Goal: Transaction & Acquisition: Book appointment/travel/reservation

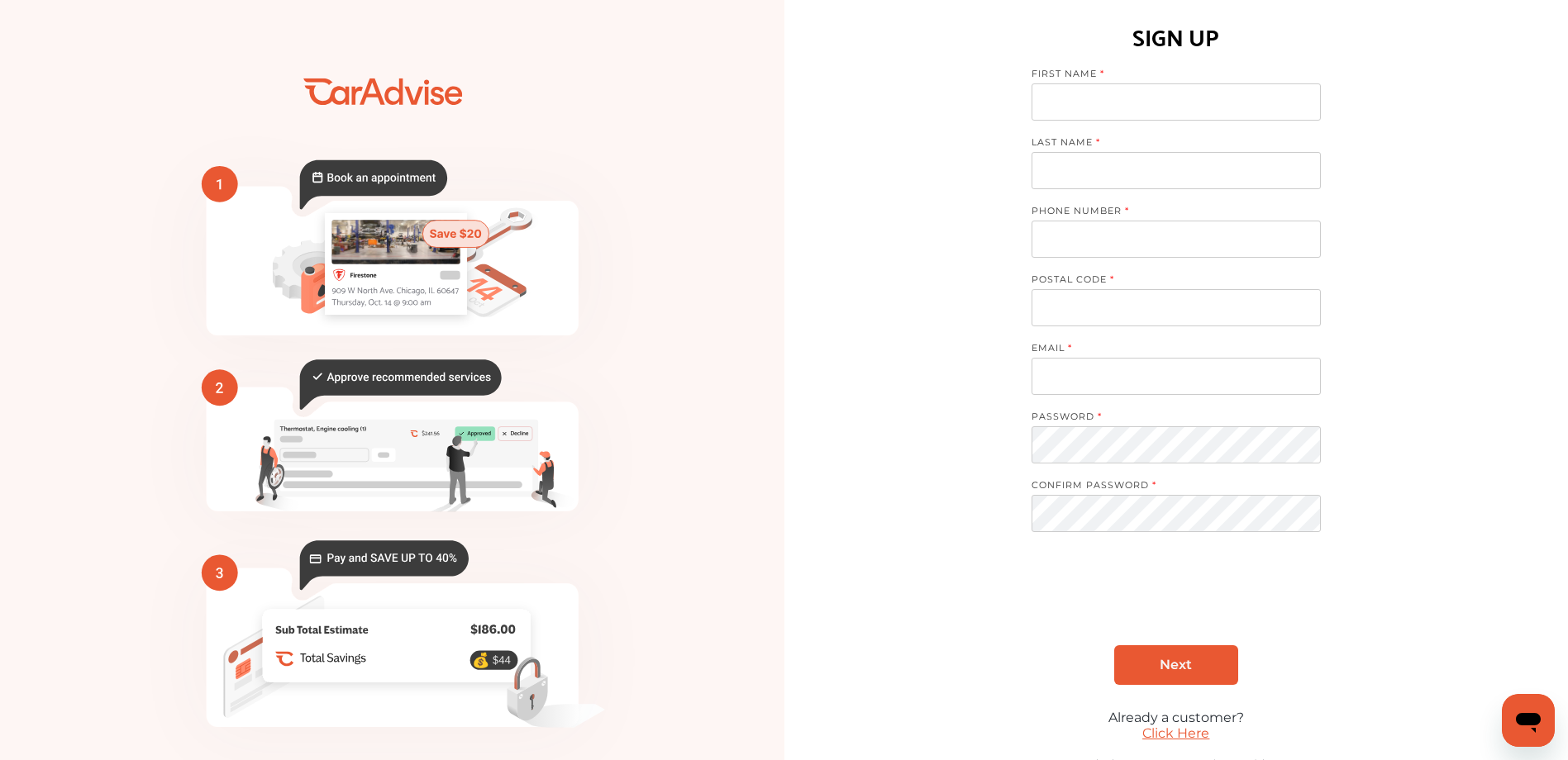
click at [1061, 97] on input at bounding box center [1176, 101] width 289 height 37
type input "******"
click at [1146, 188] on input at bounding box center [1176, 170] width 289 height 37
type input "********"
drag, startPoint x: 1141, startPoint y: 228, endPoint x: 1158, endPoint y: 231, distance: 17.3
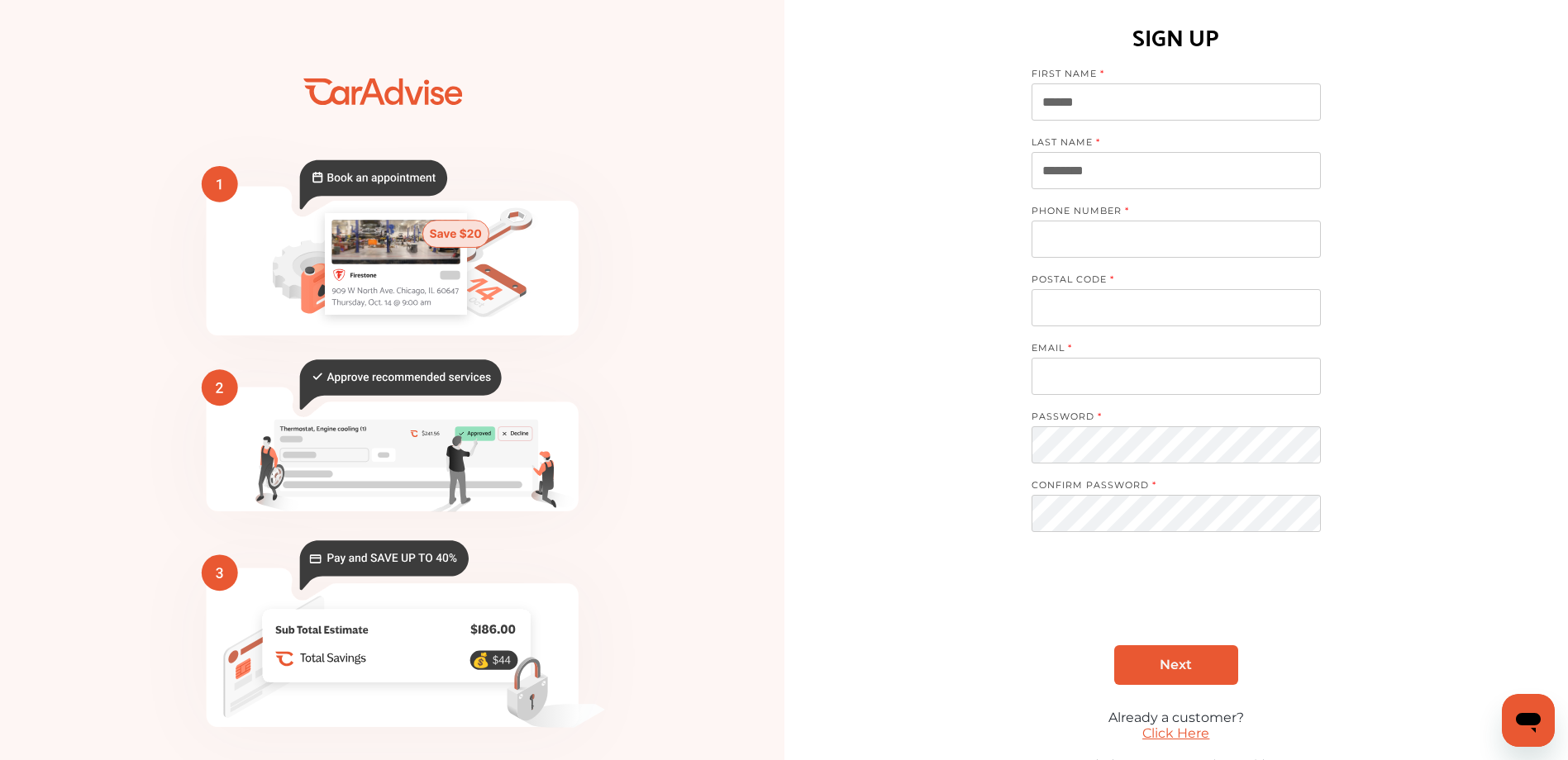
click at [1152, 228] on input "tel" at bounding box center [1176, 239] width 289 height 37
type input "**********"
click at [1134, 313] on input at bounding box center [1176, 307] width 289 height 37
type input "*****"
click at [1099, 379] on input at bounding box center [1176, 376] width 289 height 37
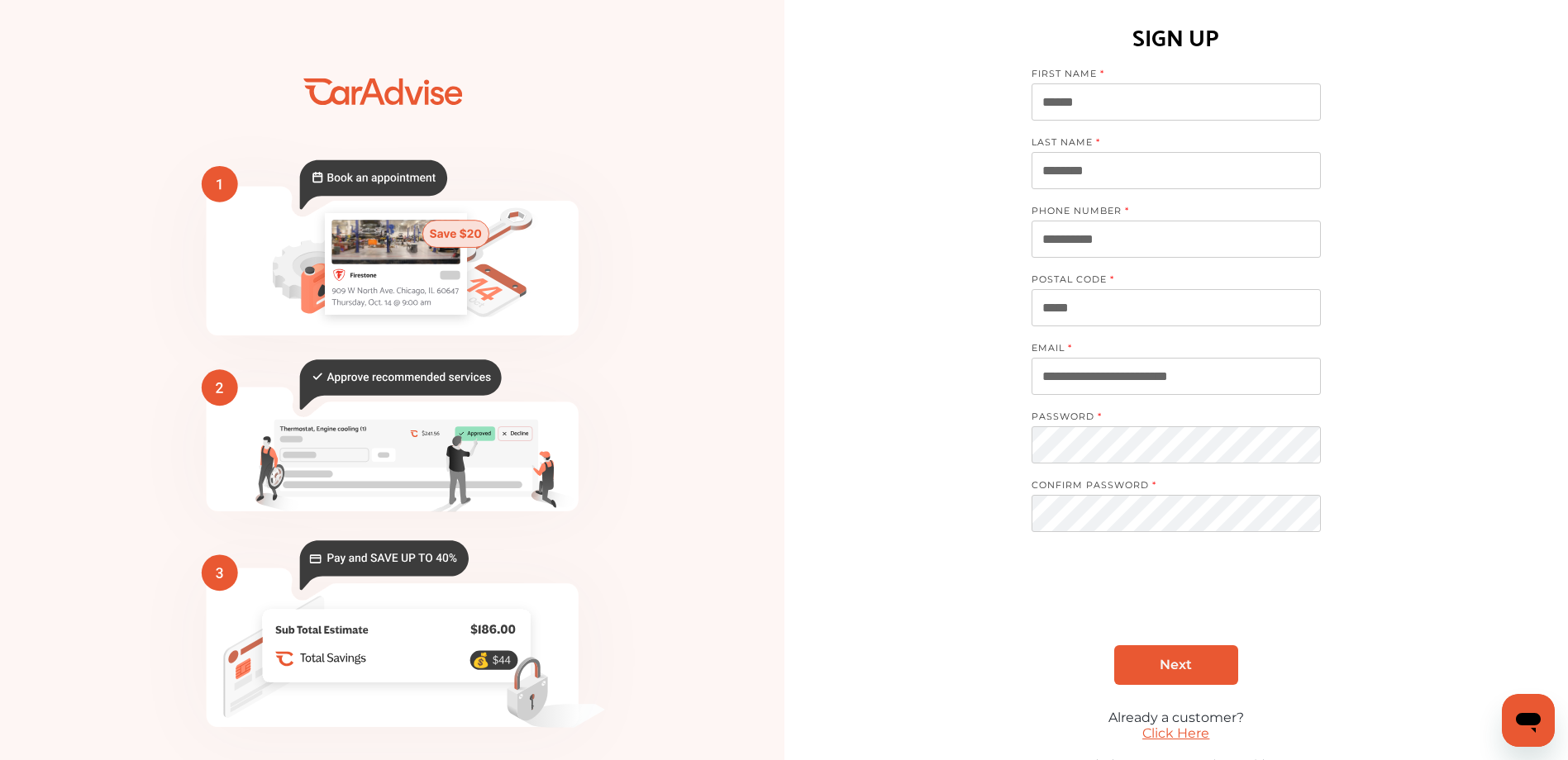
type input "**********"
click at [1100, 415] on label "PASSWORD" at bounding box center [1168, 418] width 273 height 15
click at [1102, 414] on label "PASSWORD" at bounding box center [1168, 418] width 273 height 15
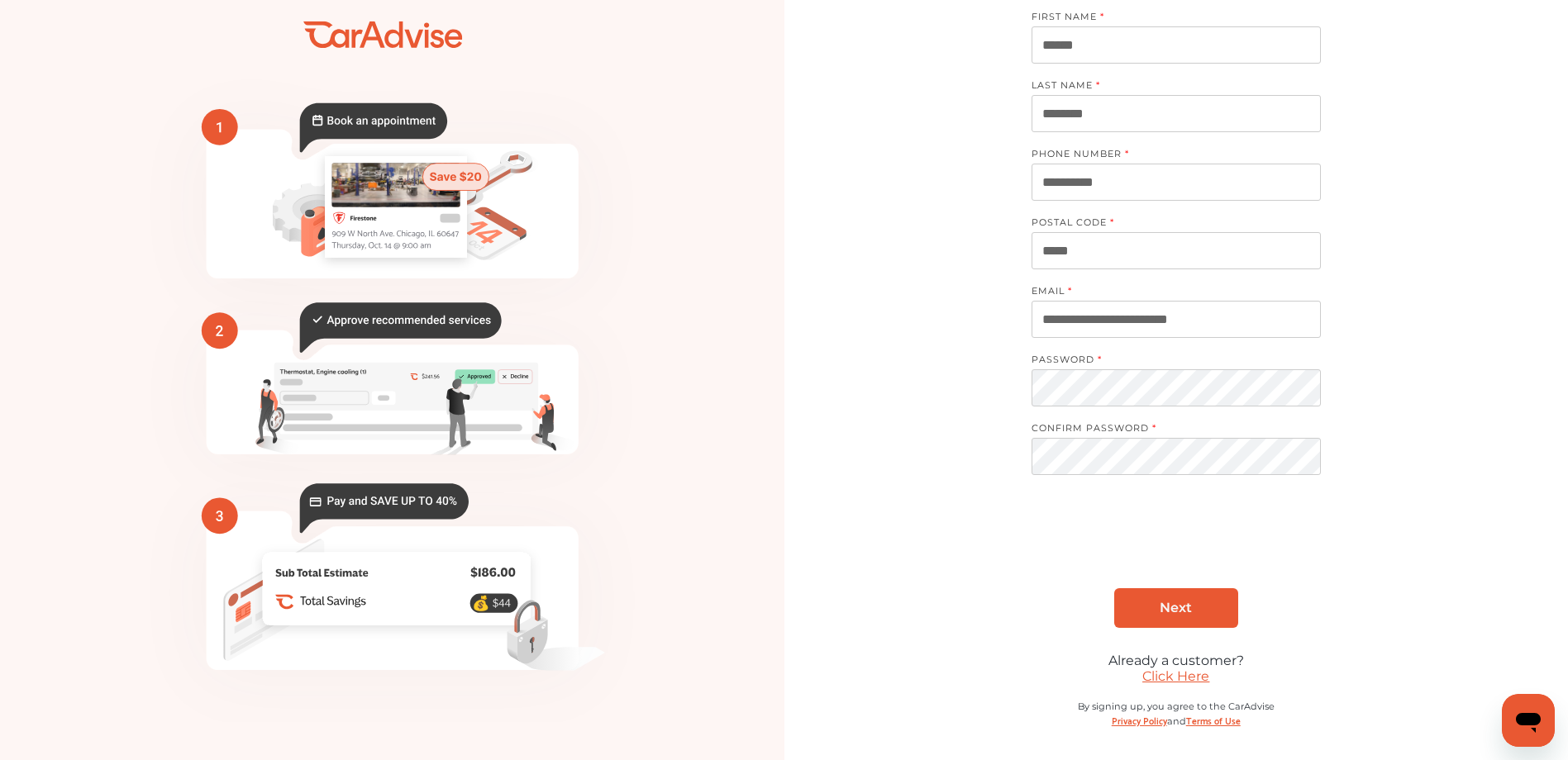
scroll to position [57, 0]
click at [1169, 609] on span "Next" at bounding box center [1176, 606] width 32 height 15
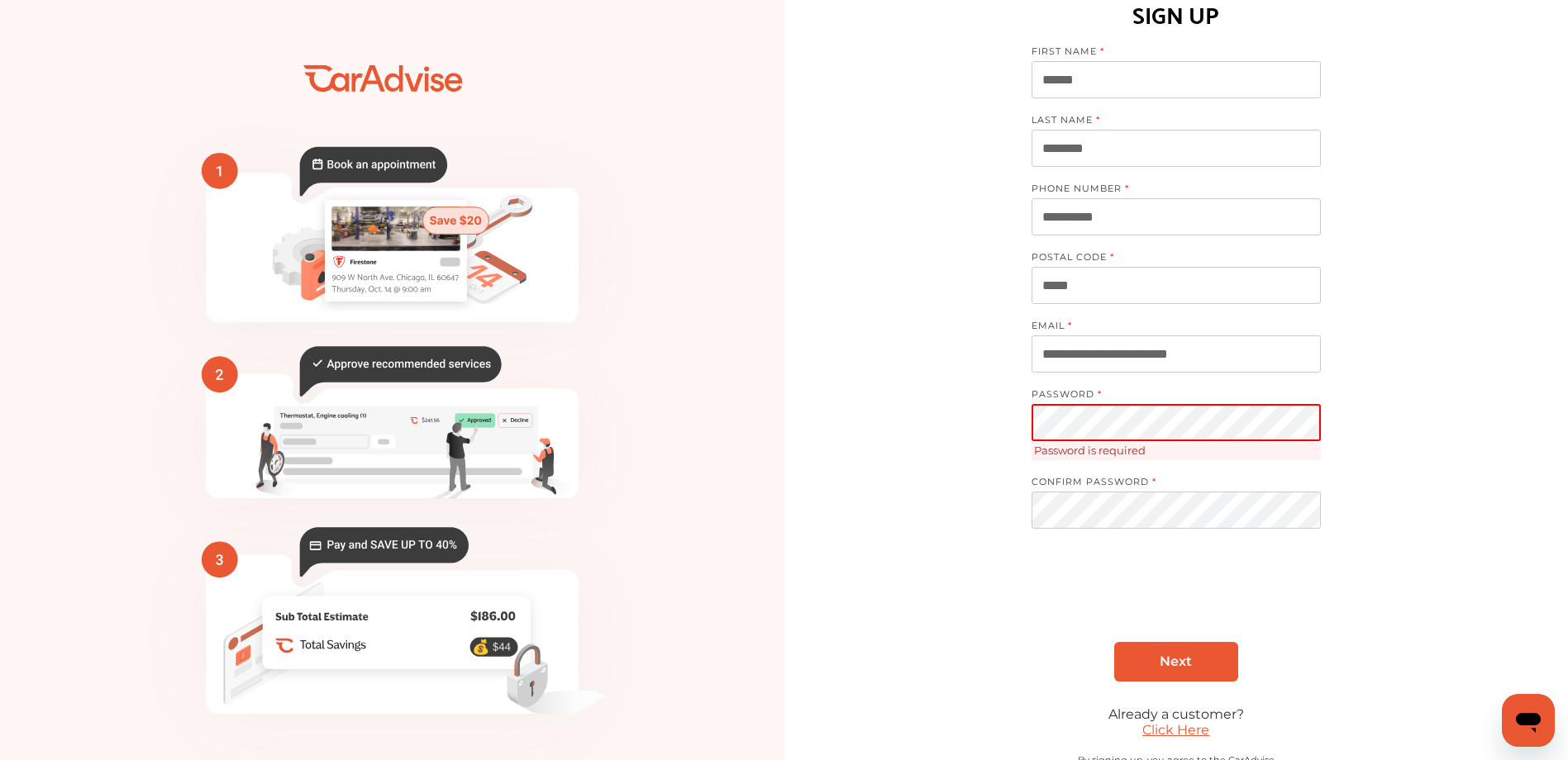
scroll to position [0, 0]
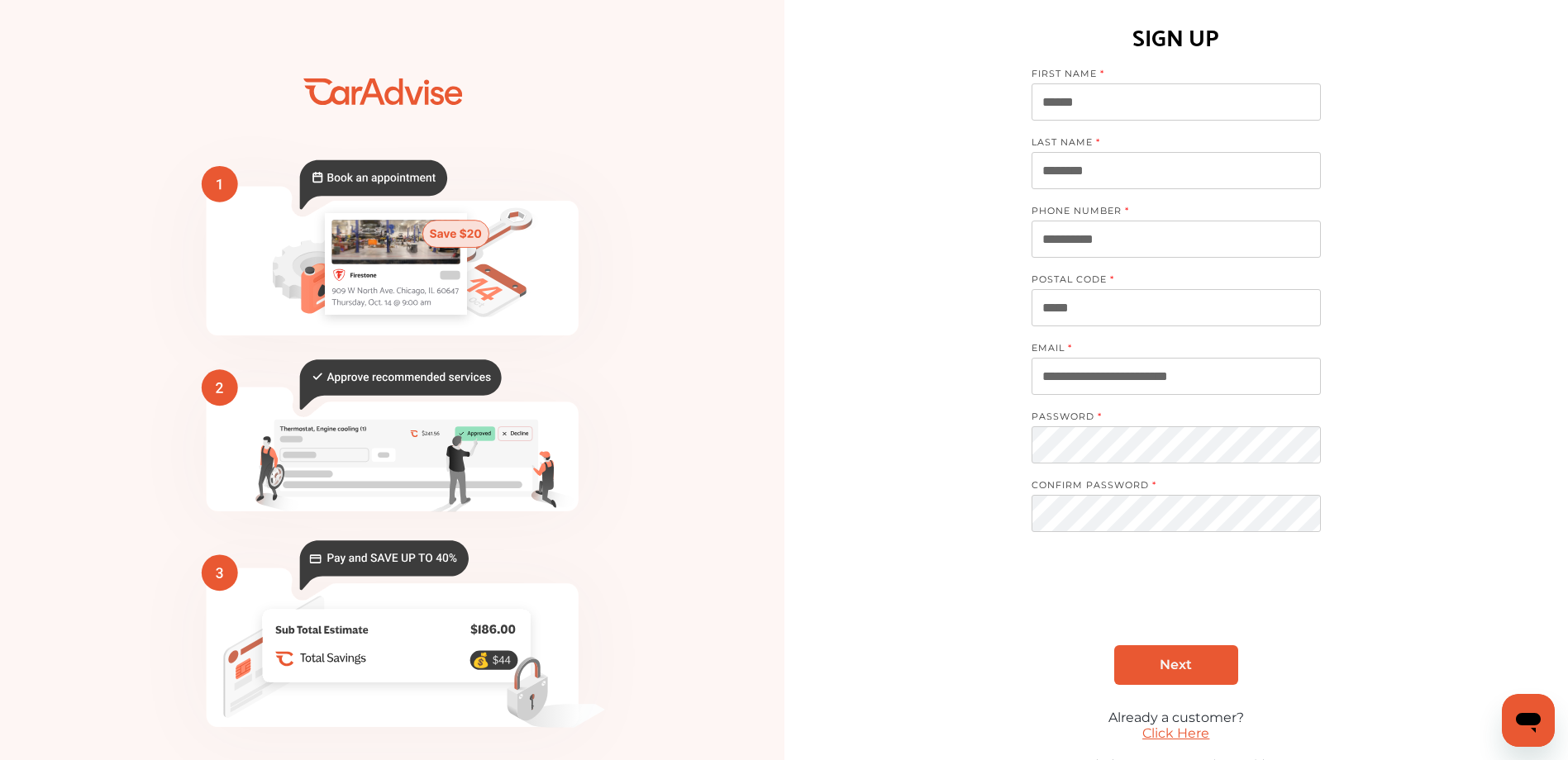
click at [1156, 661] on link "Next" at bounding box center [1176, 665] width 124 height 39
click at [1177, 661] on span "Next" at bounding box center [1176, 664] width 32 height 15
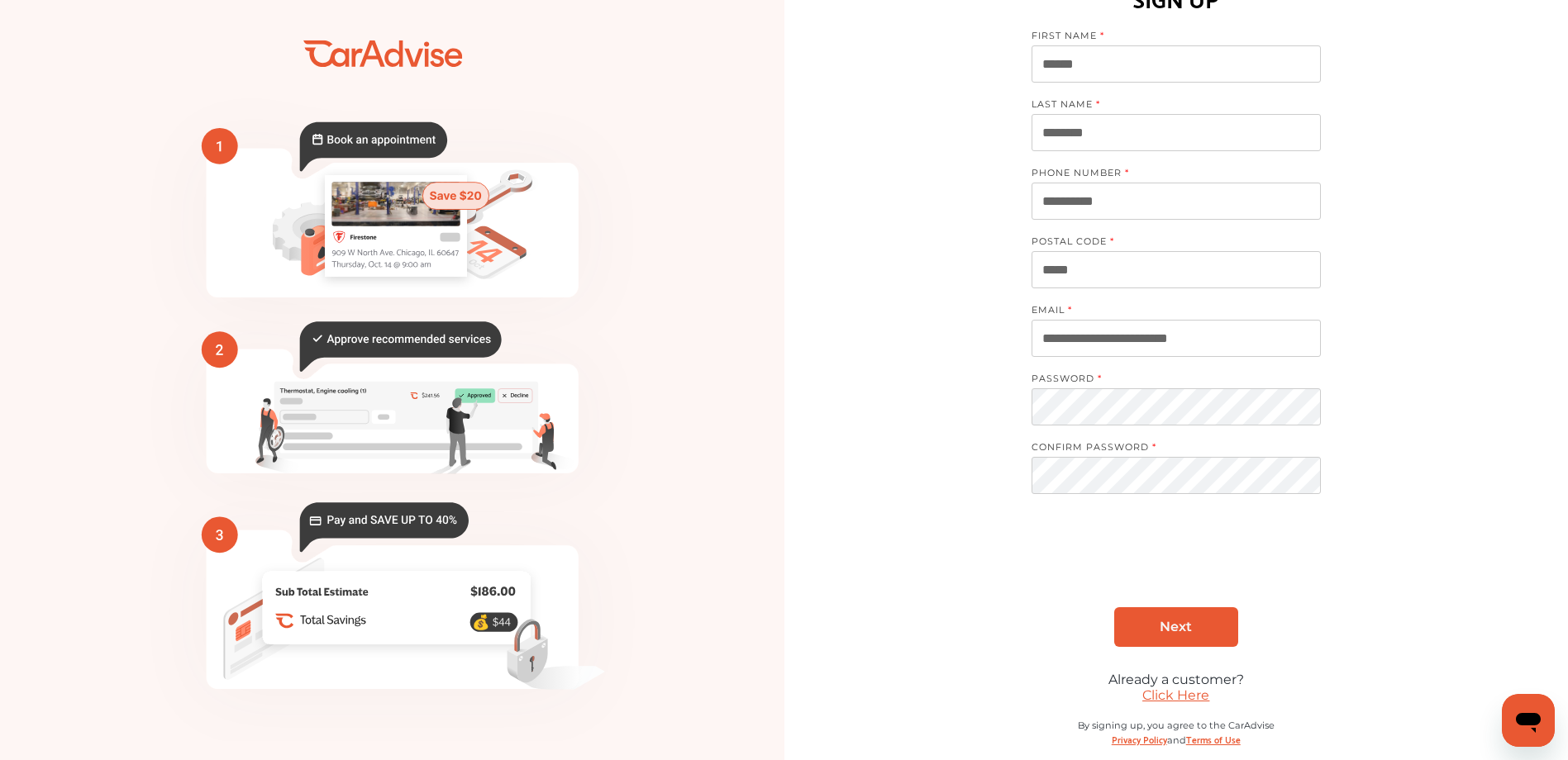
scroll to position [57, 0]
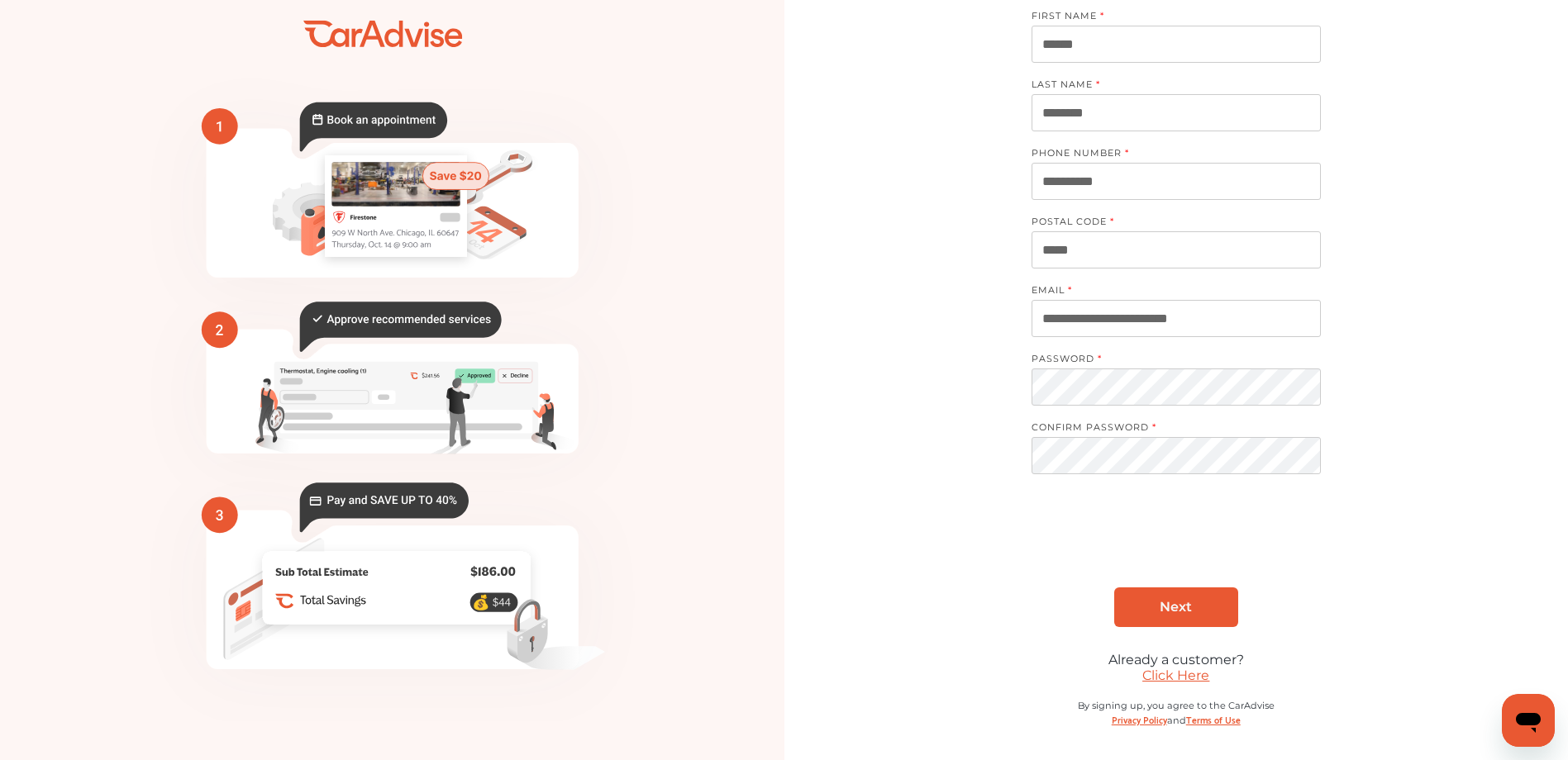
click at [1180, 678] on link "Click Here" at bounding box center [1175, 675] width 67 height 15
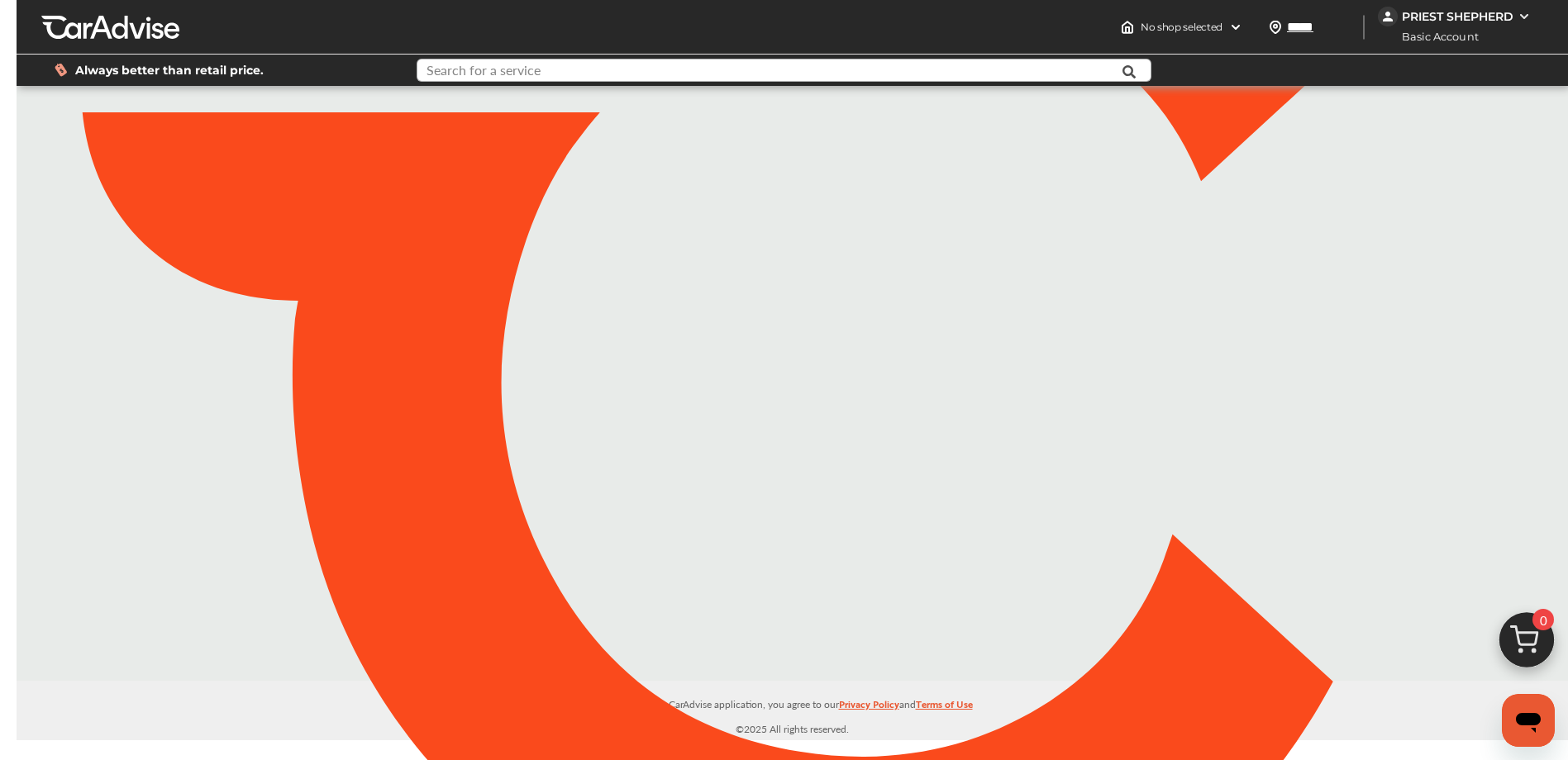
click at [547, 74] on input "text" at bounding box center [749, 72] width 663 height 26
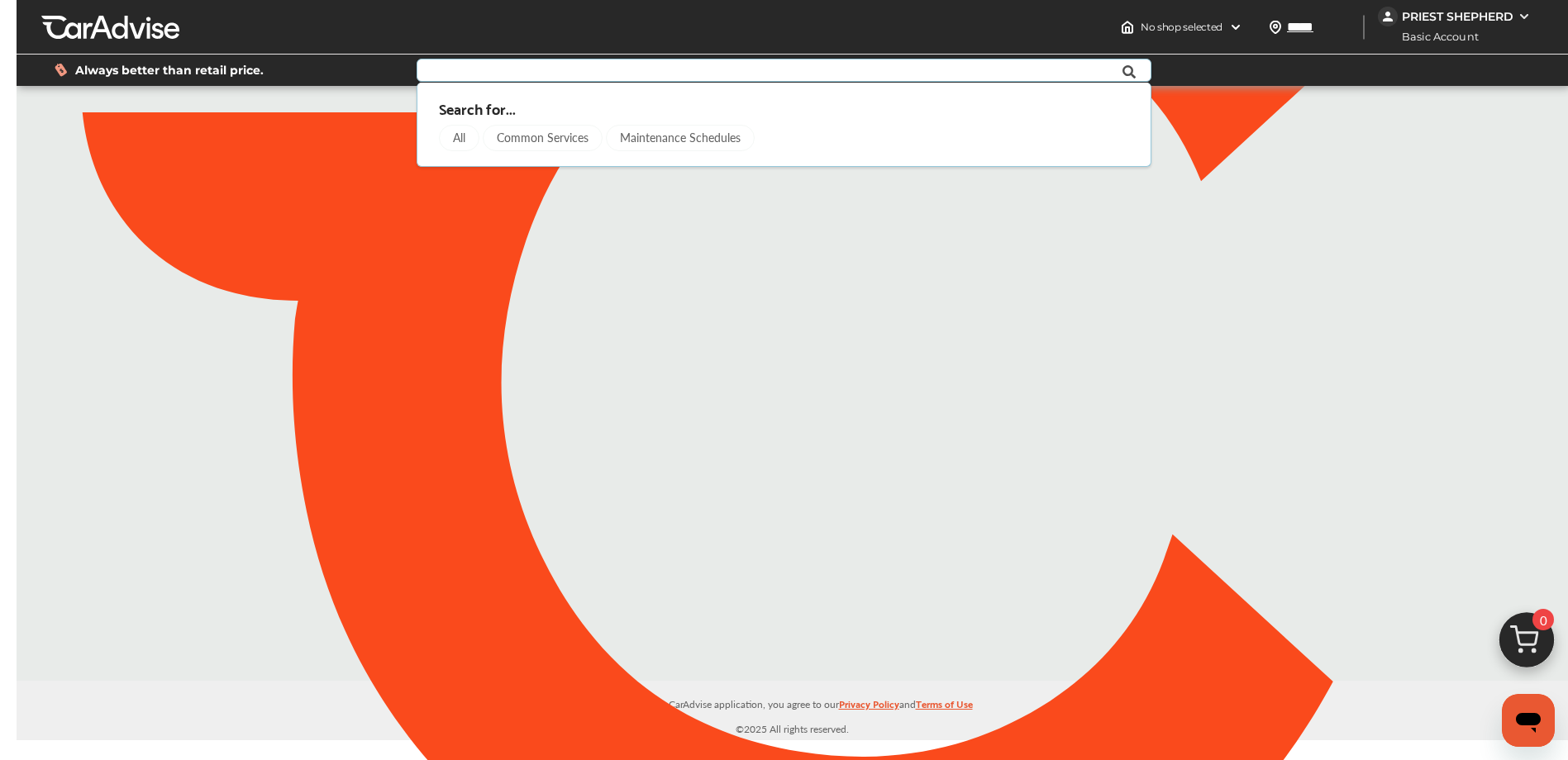
click at [661, 138] on div "Maintenance Schedules" at bounding box center [681, 137] width 149 height 26
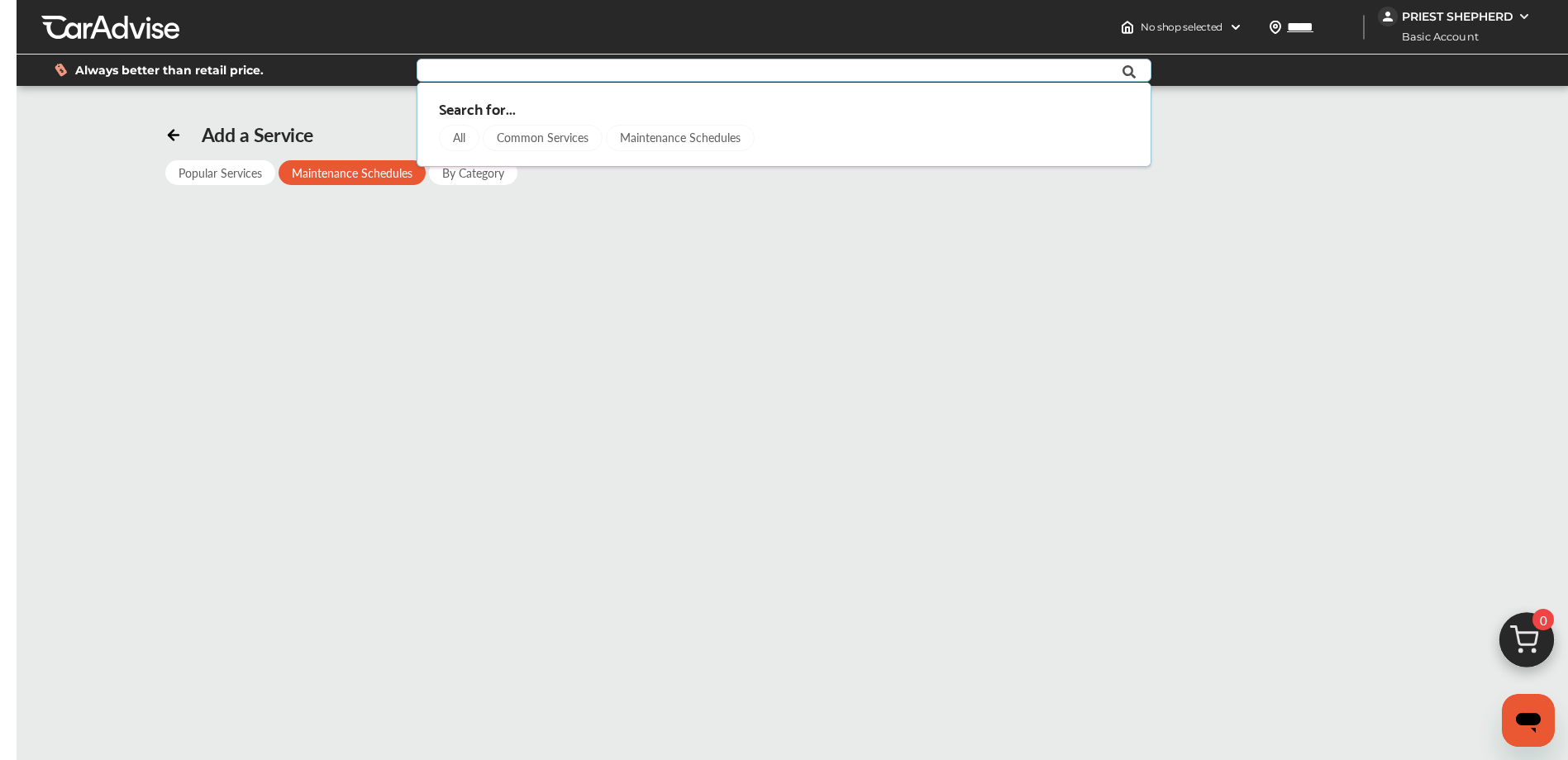
click at [478, 178] on div "By Category" at bounding box center [473, 173] width 89 height 25
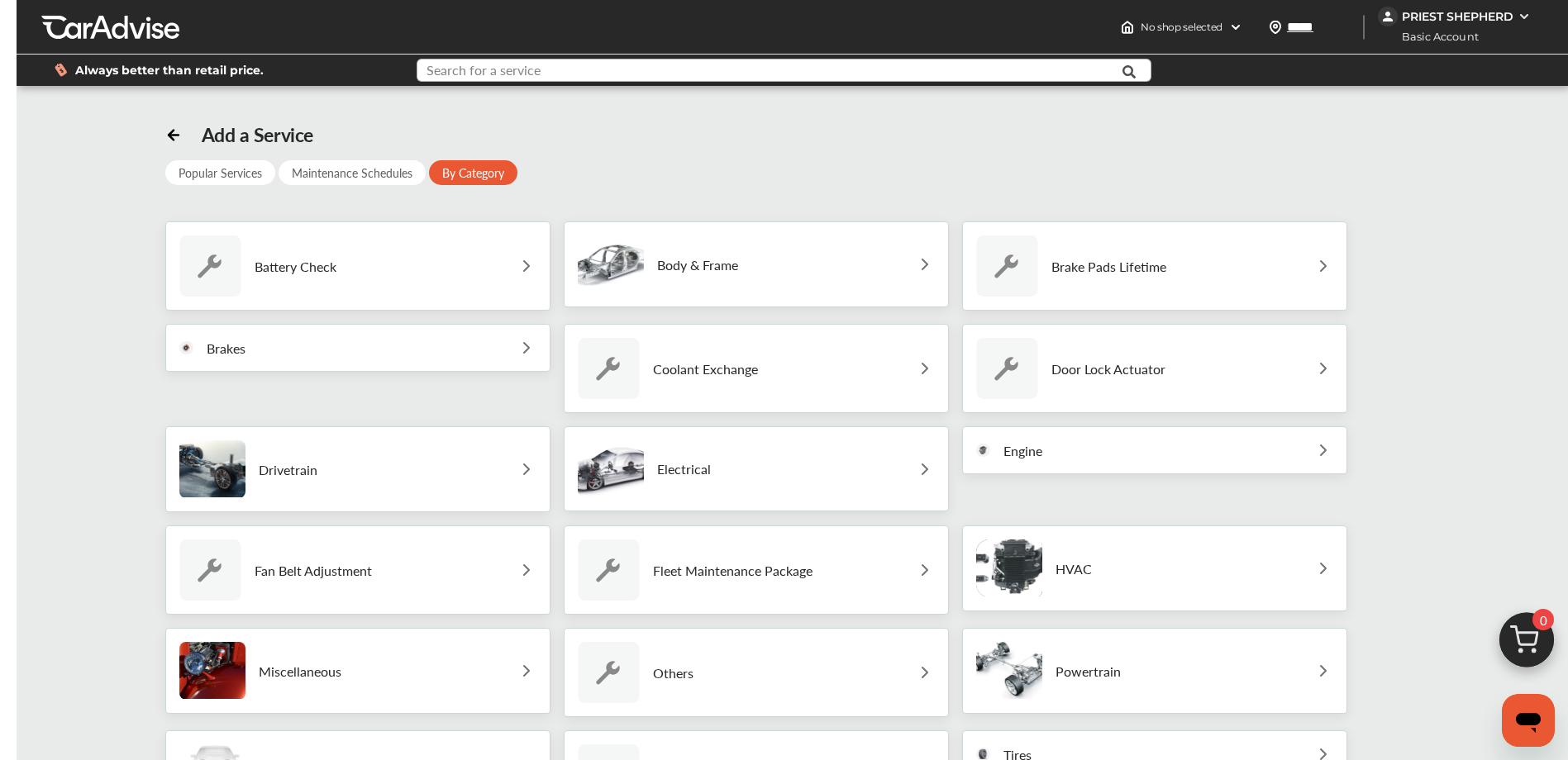
click at [545, 75] on input "text" at bounding box center [749, 72] width 663 height 26
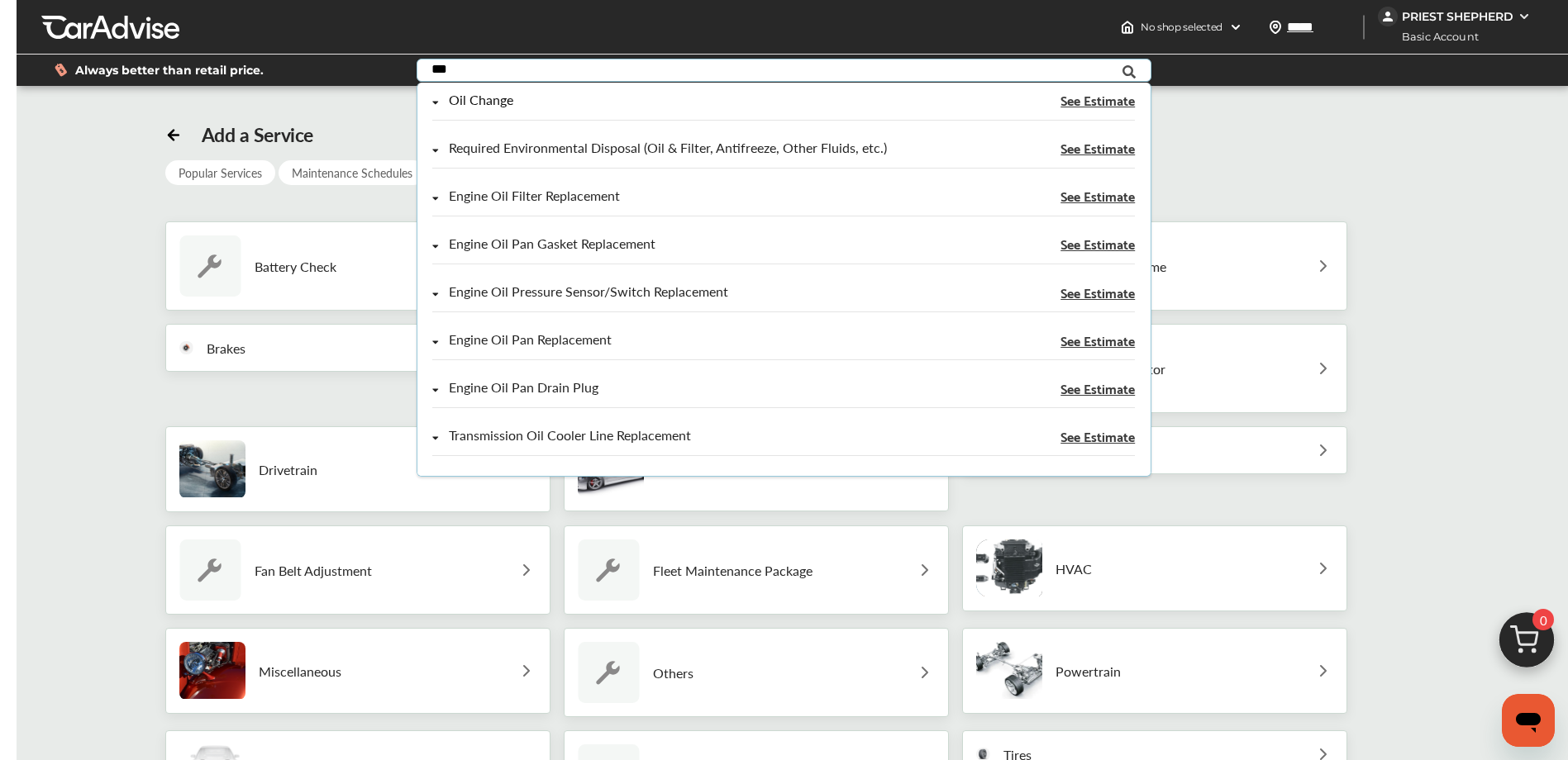
type input "***"
click at [531, 104] on div "Oil Change" at bounding box center [679, 100] width 492 height 14
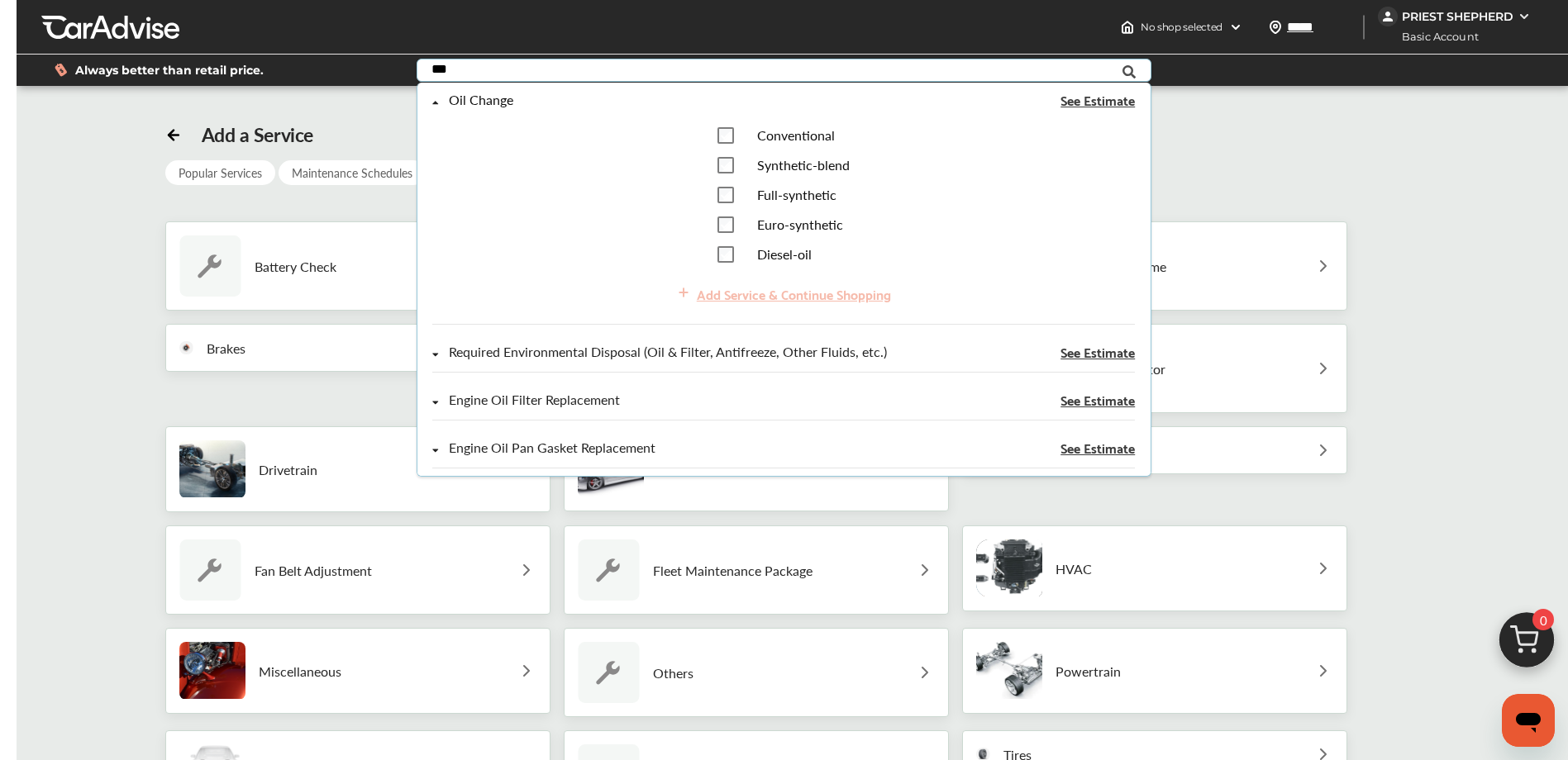
type input "***"
click at [1093, 98] on span "See Estimate" at bounding box center [1097, 100] width 74 height 13
click at [477, 100] on div "Oil Change" at bounding box center [481, 100] width 65 height 14
click at [477, 100] on div "Oil Change" at bounding box center [481, 100] width 65 height 14
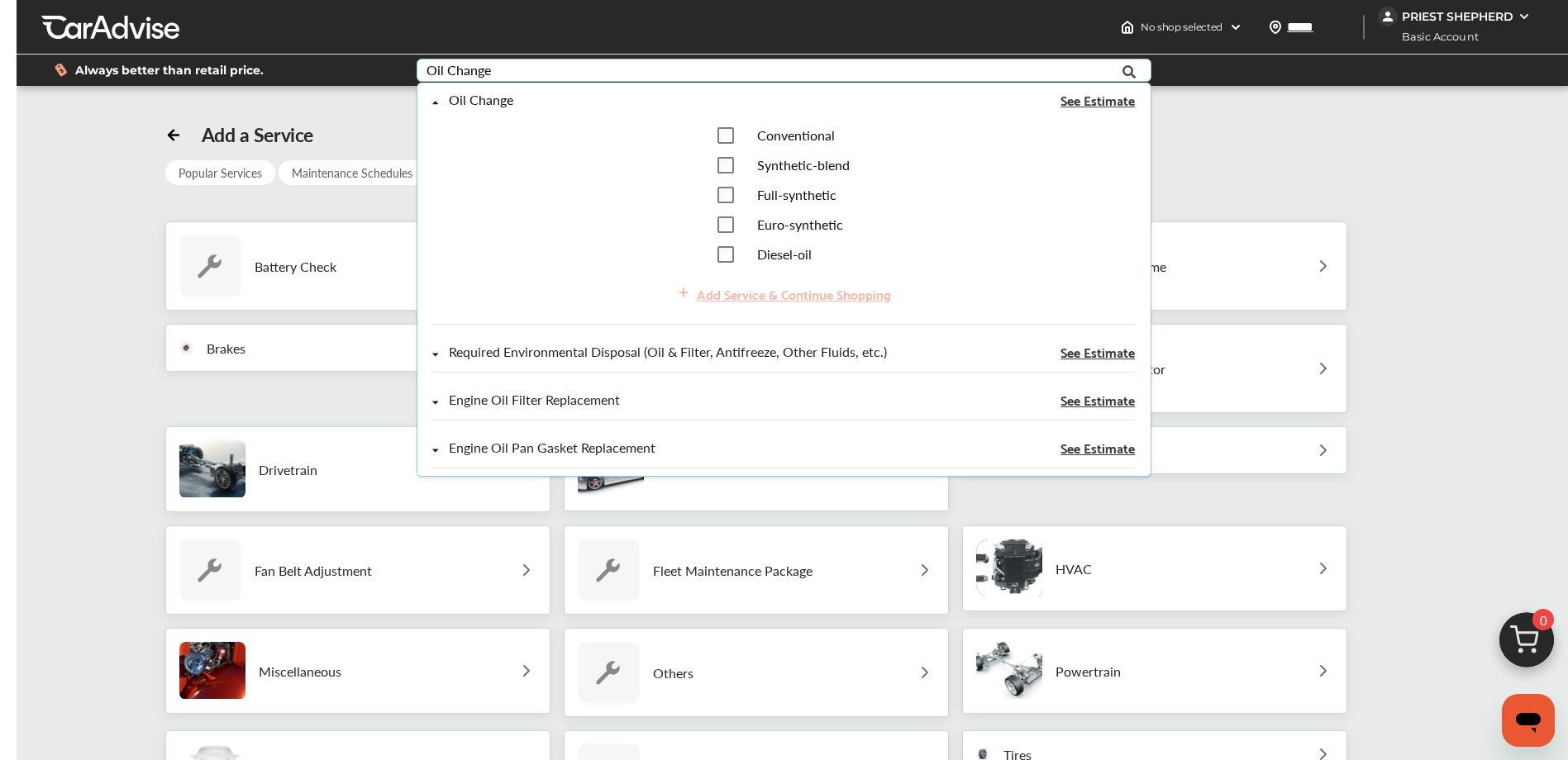
click at [474, 100] on div "Oil Change" at bounding box center [481, 100] width 65 height 14
drag, startPoint x: 473, startPoint y: 103, endPoint x: 530, endPoint y: 231, distance: 140.1
click at [530, 234] on div "Oil Change See Estimate Conventional Synthetic-blend Full-synthetic Euro-synthe…" at bounding box center [784, 209] width 703 height 231
click at [755, 300] on div "Add Service & Continue Shopping" at bounding box center [784, 294] width 703 height 36
click at [575, 394] on div "Engine Oil Filter Replacement" at bounding box center [534, 400] width 171 height 14
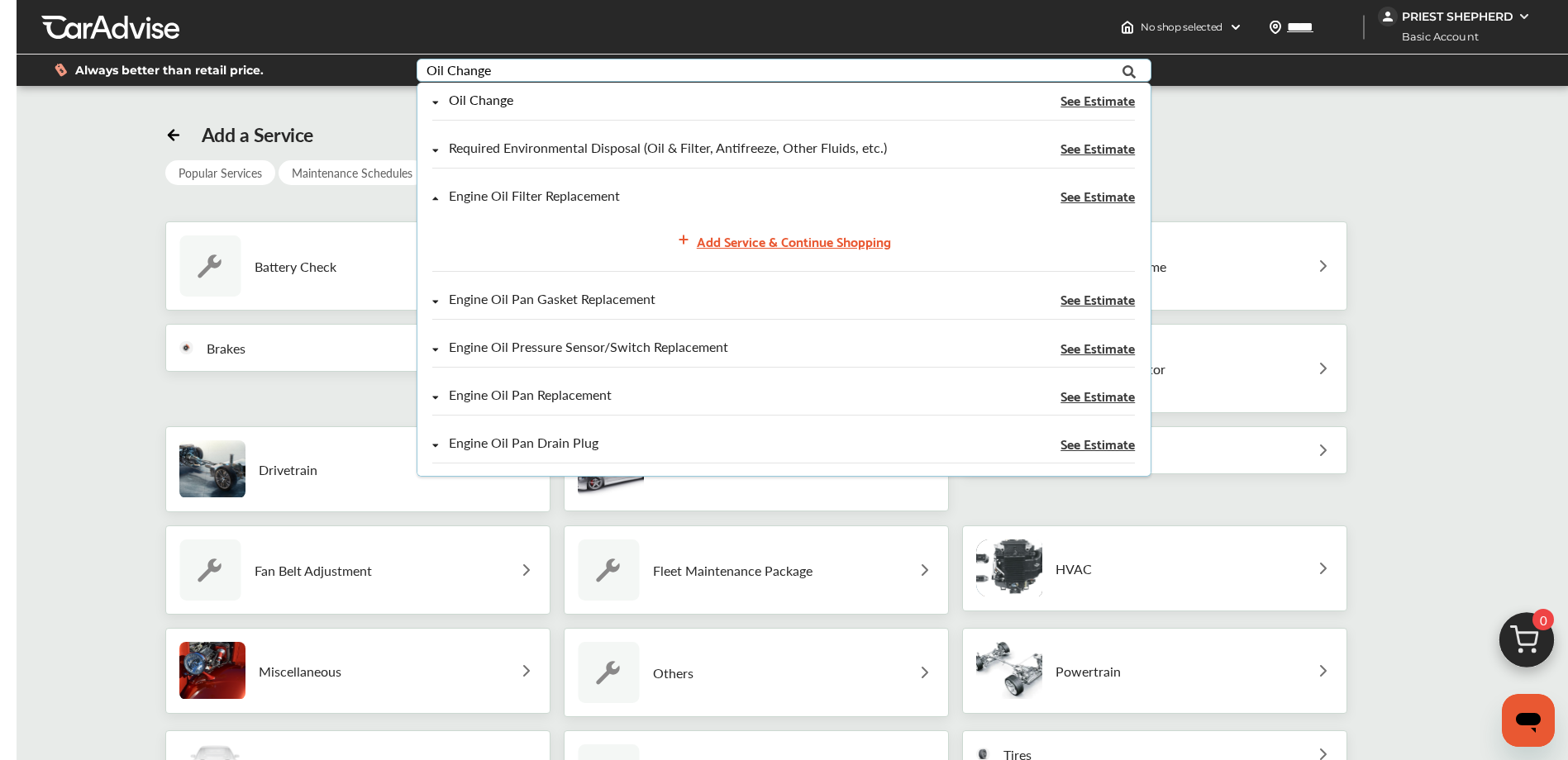
click at [477, 103] on div "Oil Change" at bounding box center [481, 100] width 65 height 14
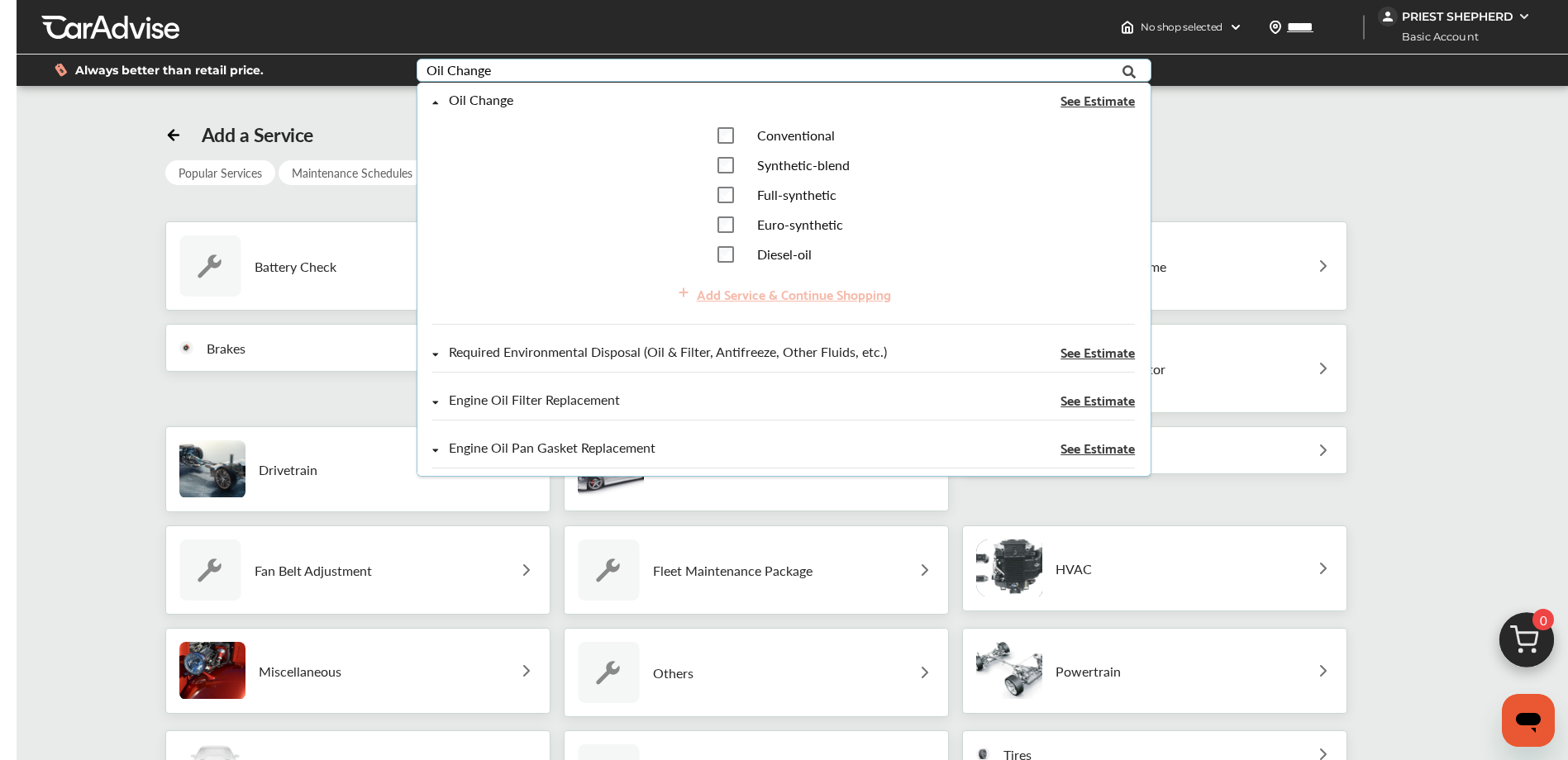
click at [473, 104] on div "Oil Change" at bounding box center [481, 100] width 65 height 14
click at [470, 105] on div "Oil Change" at bounding box center [481, 100] width 65 height 14
click at [535, 352] on div "Required Environmental Disposal (Oil & Filter, Antifreeze, Other Fluids, etc.)" at bounding box center [668, 353] width 438 height 14
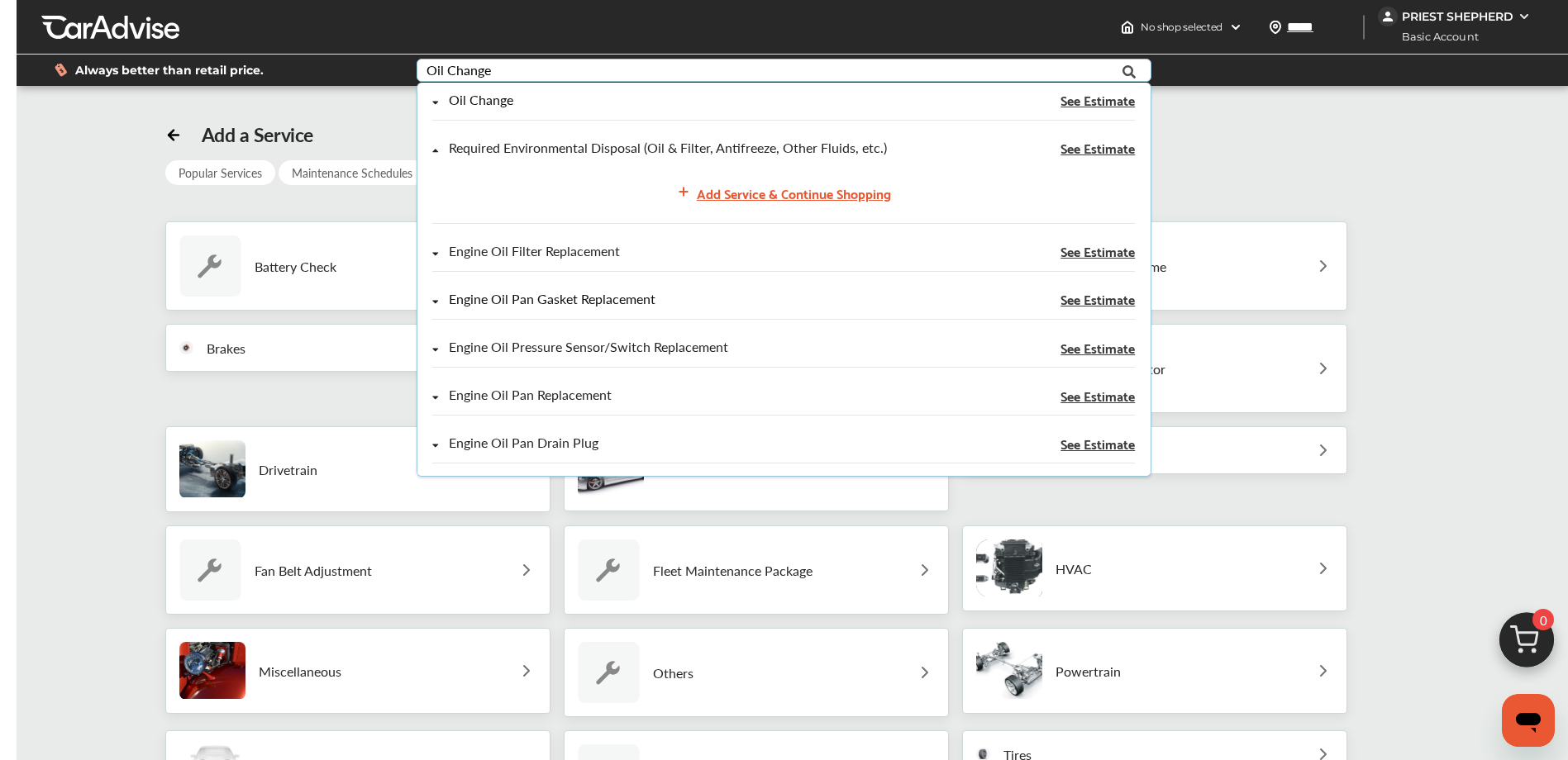
click at [509, 297] on div "Engine Oil Pan Gasket Replacement" at bounding box center [552, 300] width 206 height 14
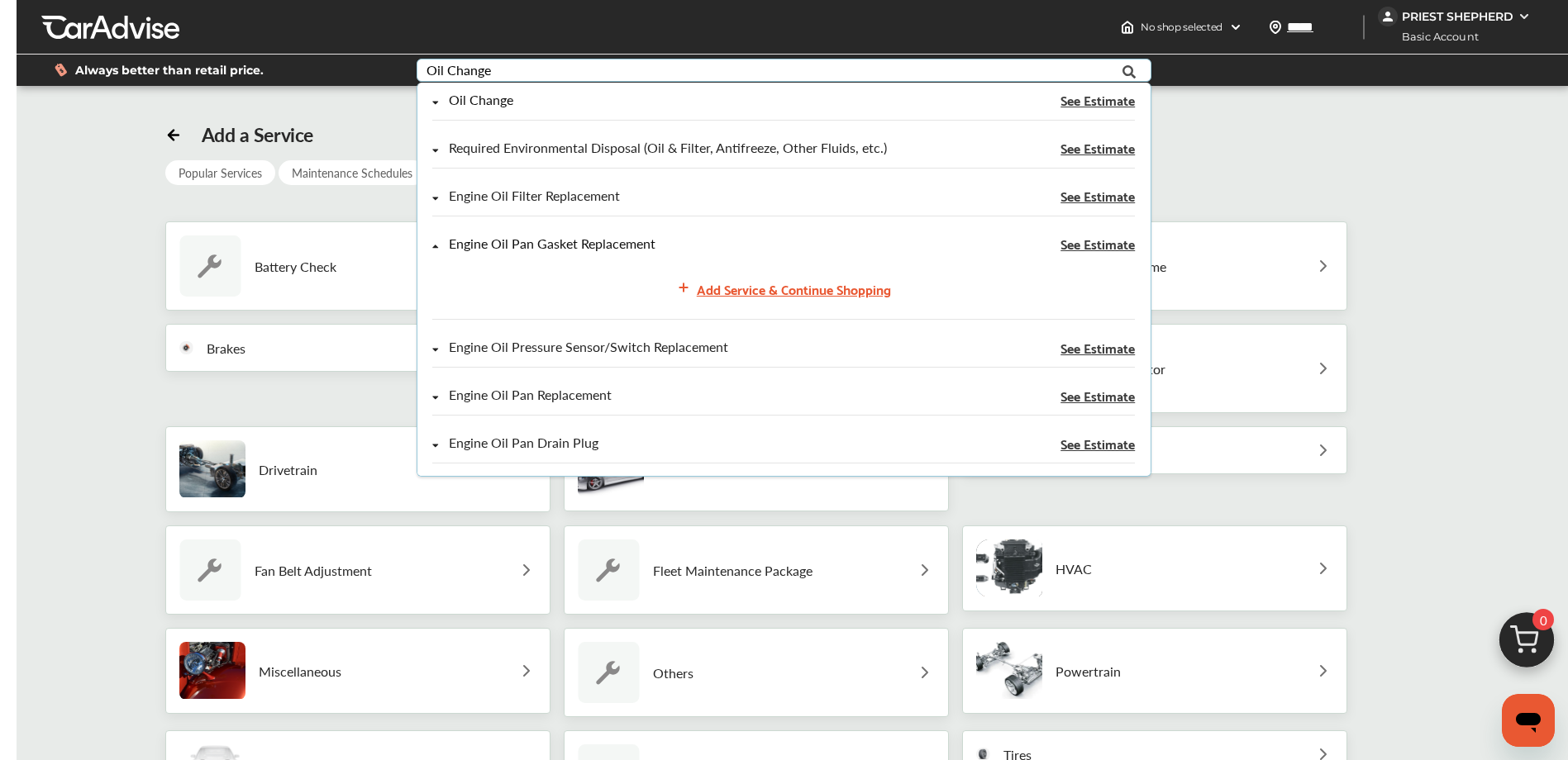
click at [509, 297] on div "Add Service & Continue Shopping" at bounding box center [784, 289] width 703 height 36
click at [732, 295] on div "Add Service & Continue Shopping" at bounding box center [793, 288] width 194 height 22
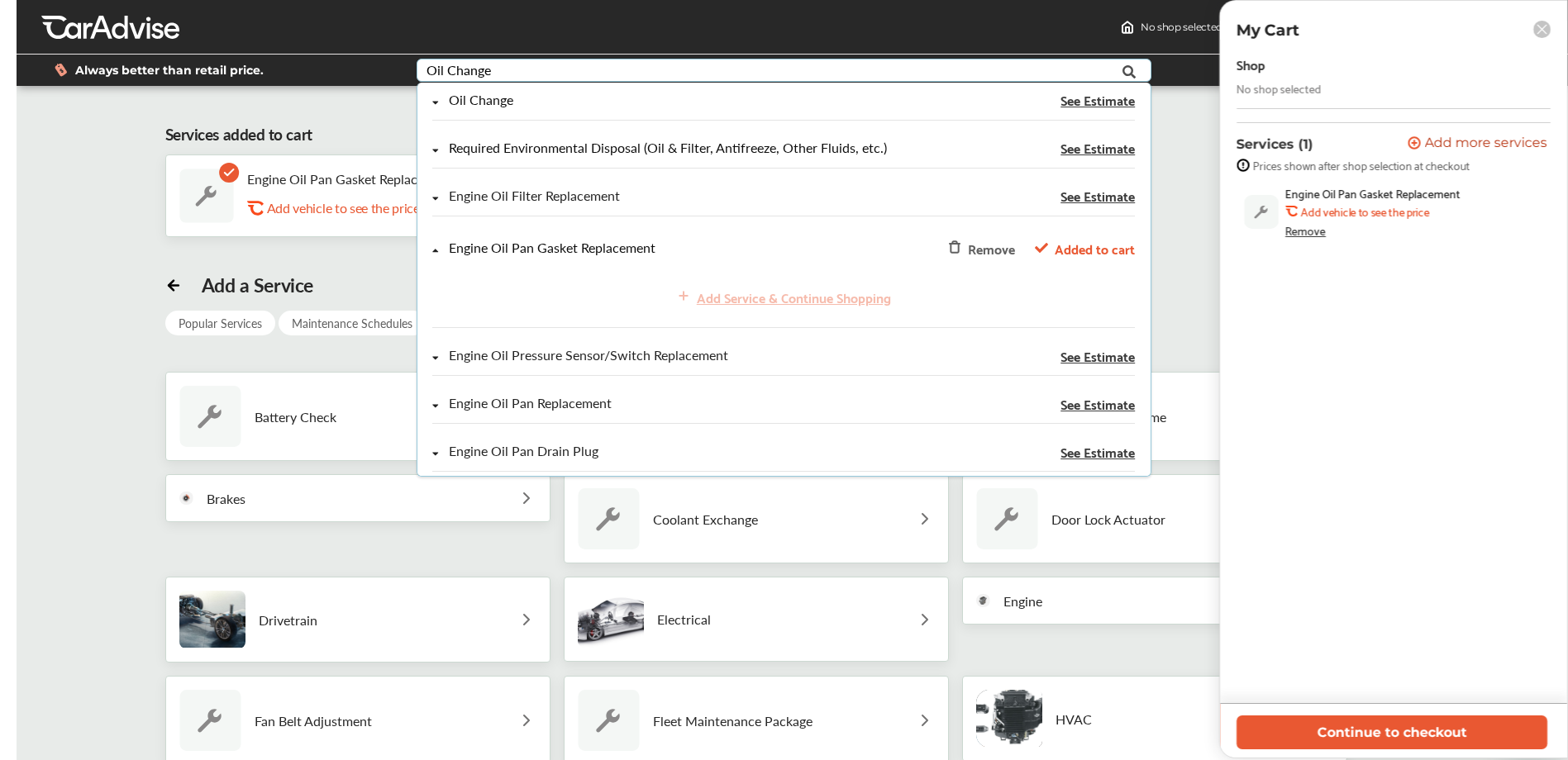
click at [539, 151] on div "Required Environmental Disposal (Oil & Filter, Antifreeze, Other Fluids, etc.)" at bounding box center [668, 148] width 438 height 14
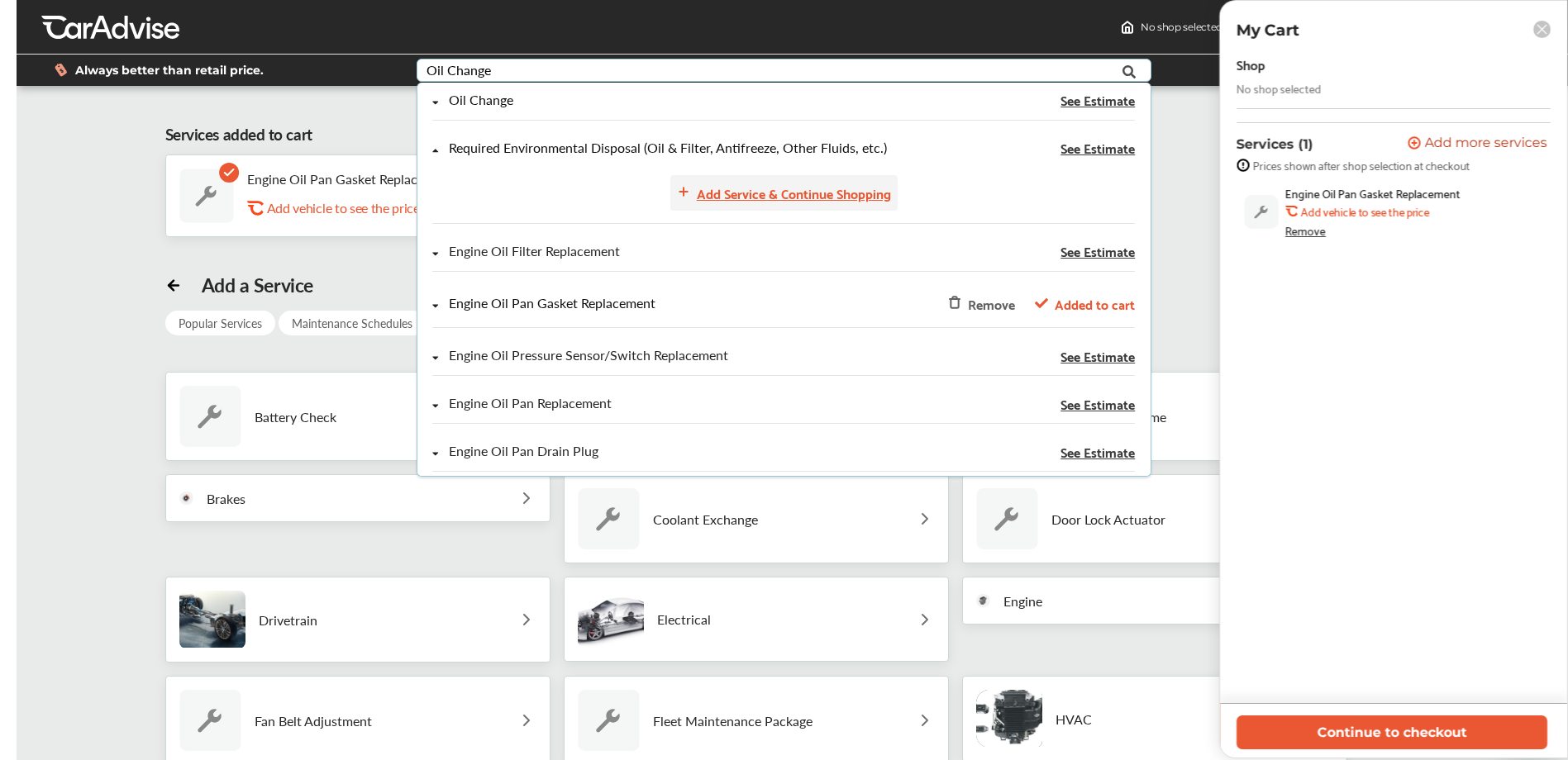
click at [805, 197] on div "Add Service & Continue Shopping" at bounding box center [793, 193] width 194 height 22
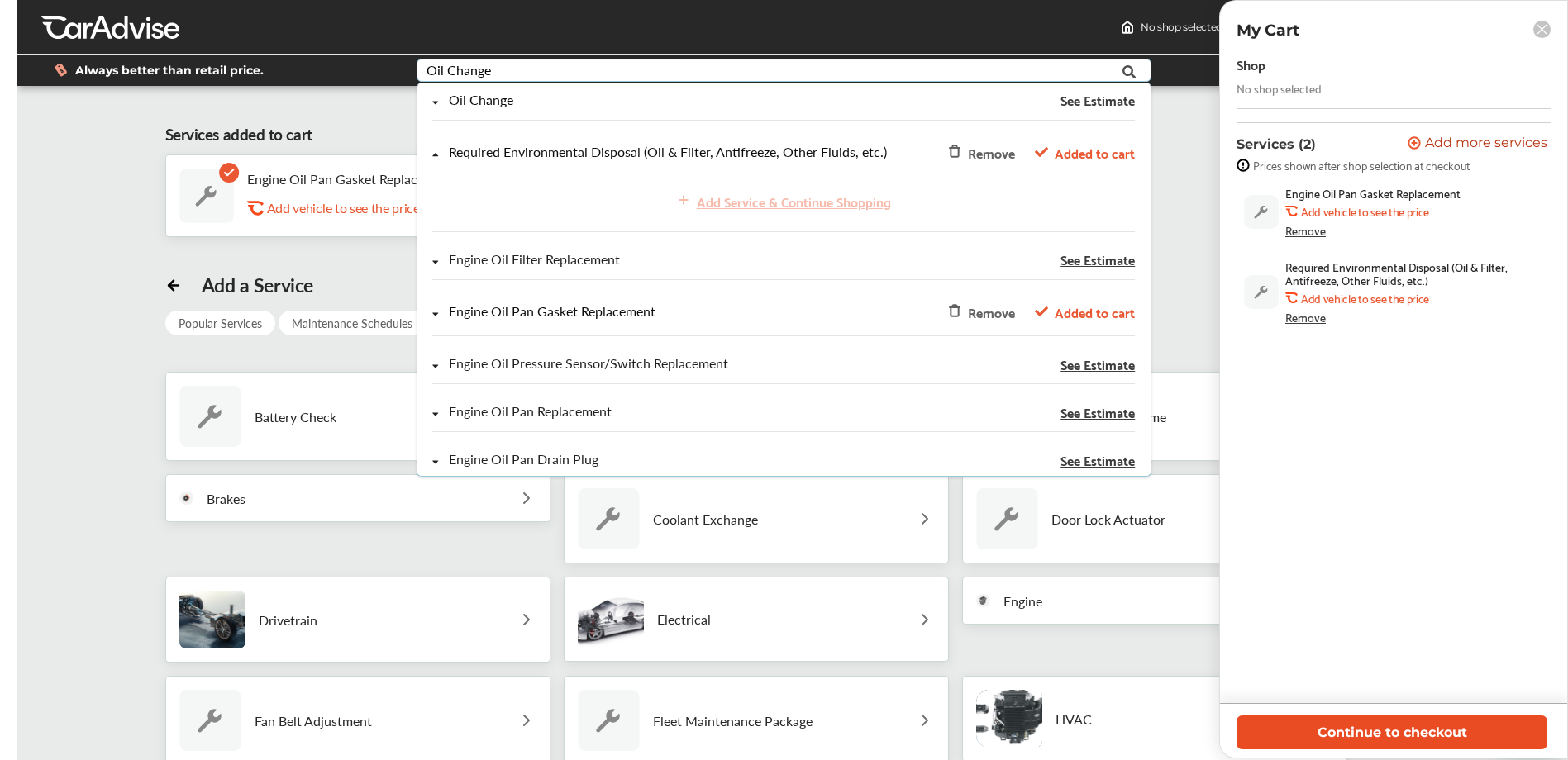
click at [1386, 730] on button "Continue to checkout" at bounding box center [1391, 732] width 311 height 34
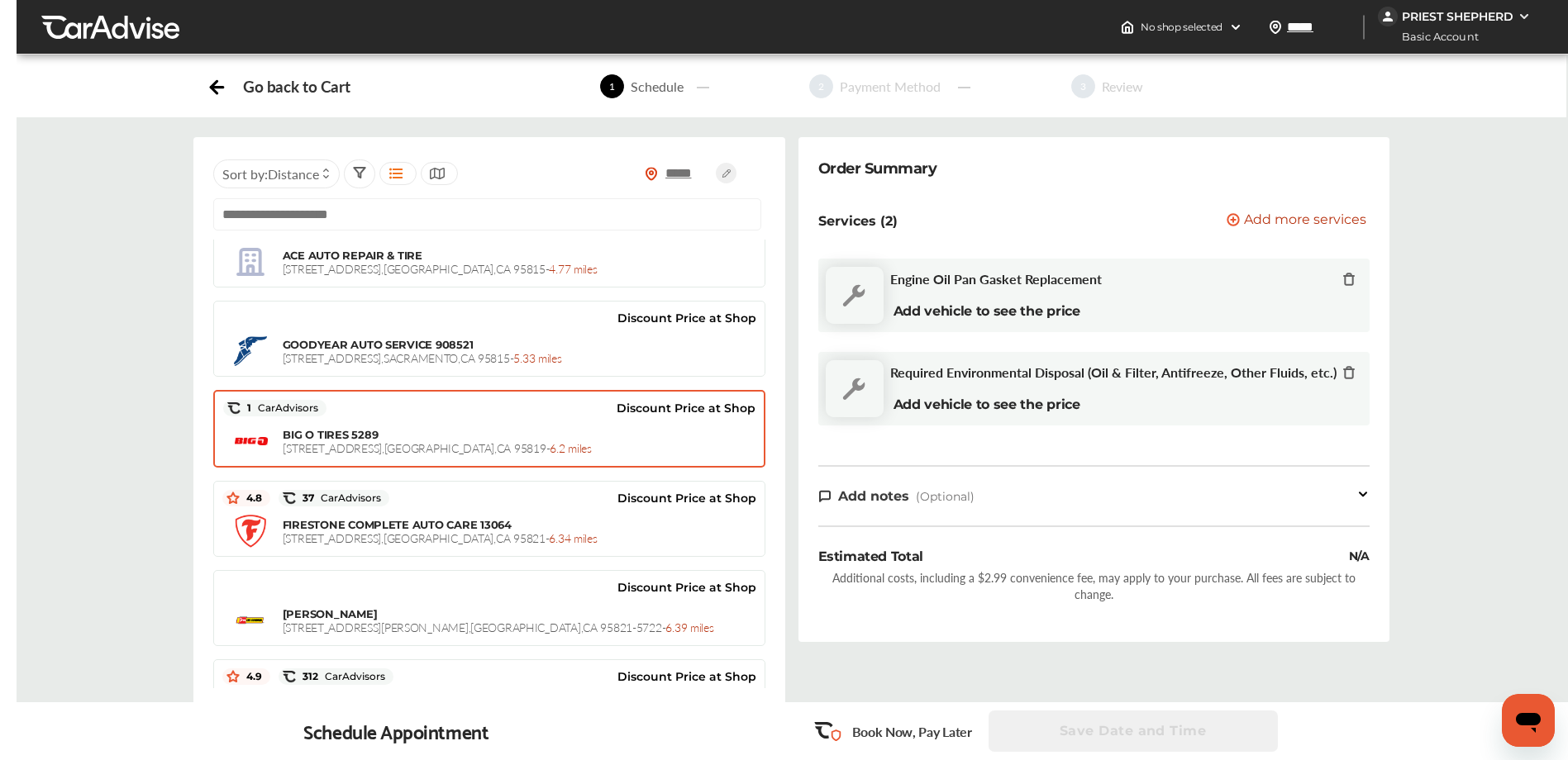
scroll to position [1237, 0]
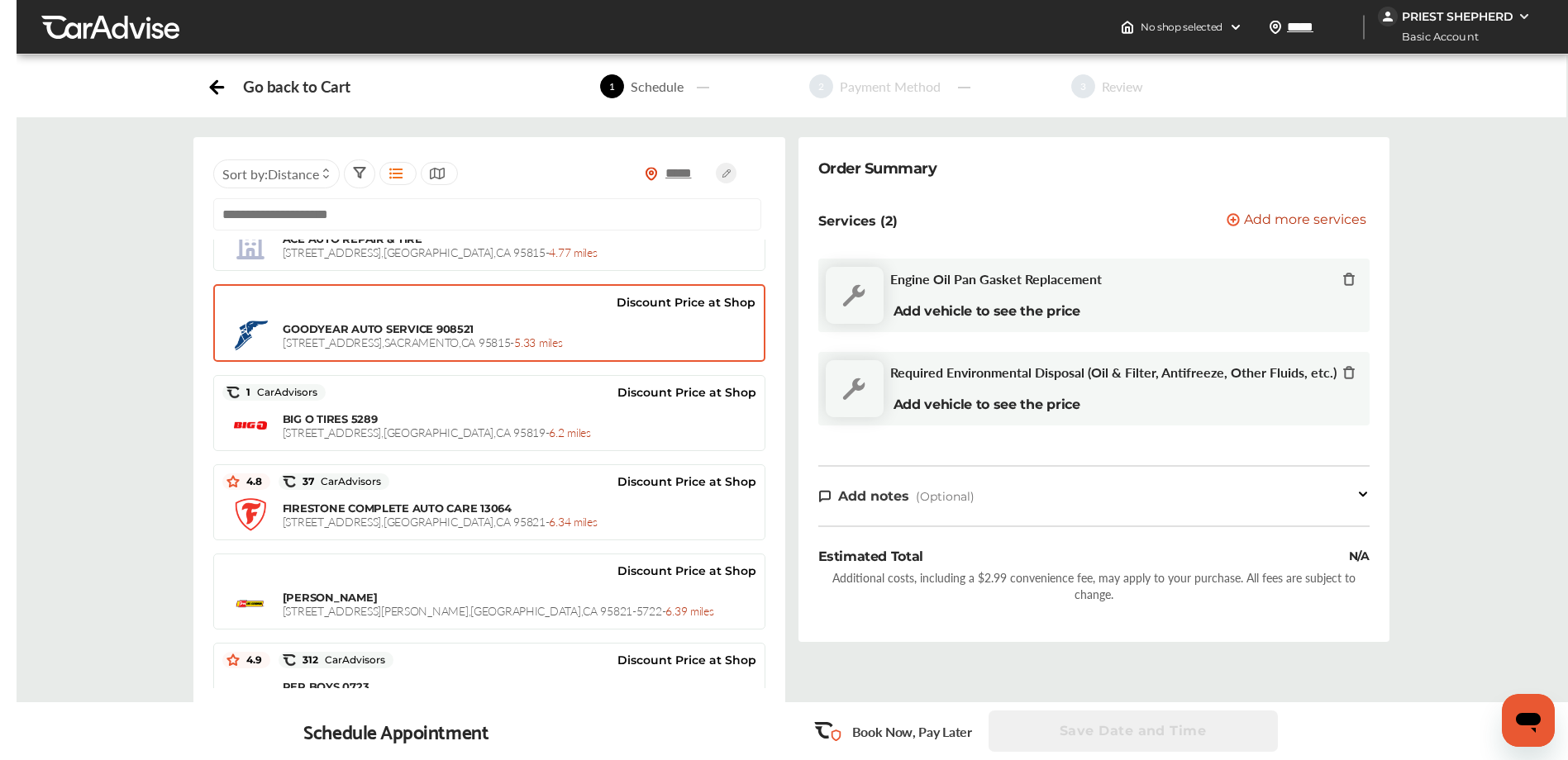
click at [544, 339] on span "5.33 miles" at bounding box center [538, 342] width 48 height 16
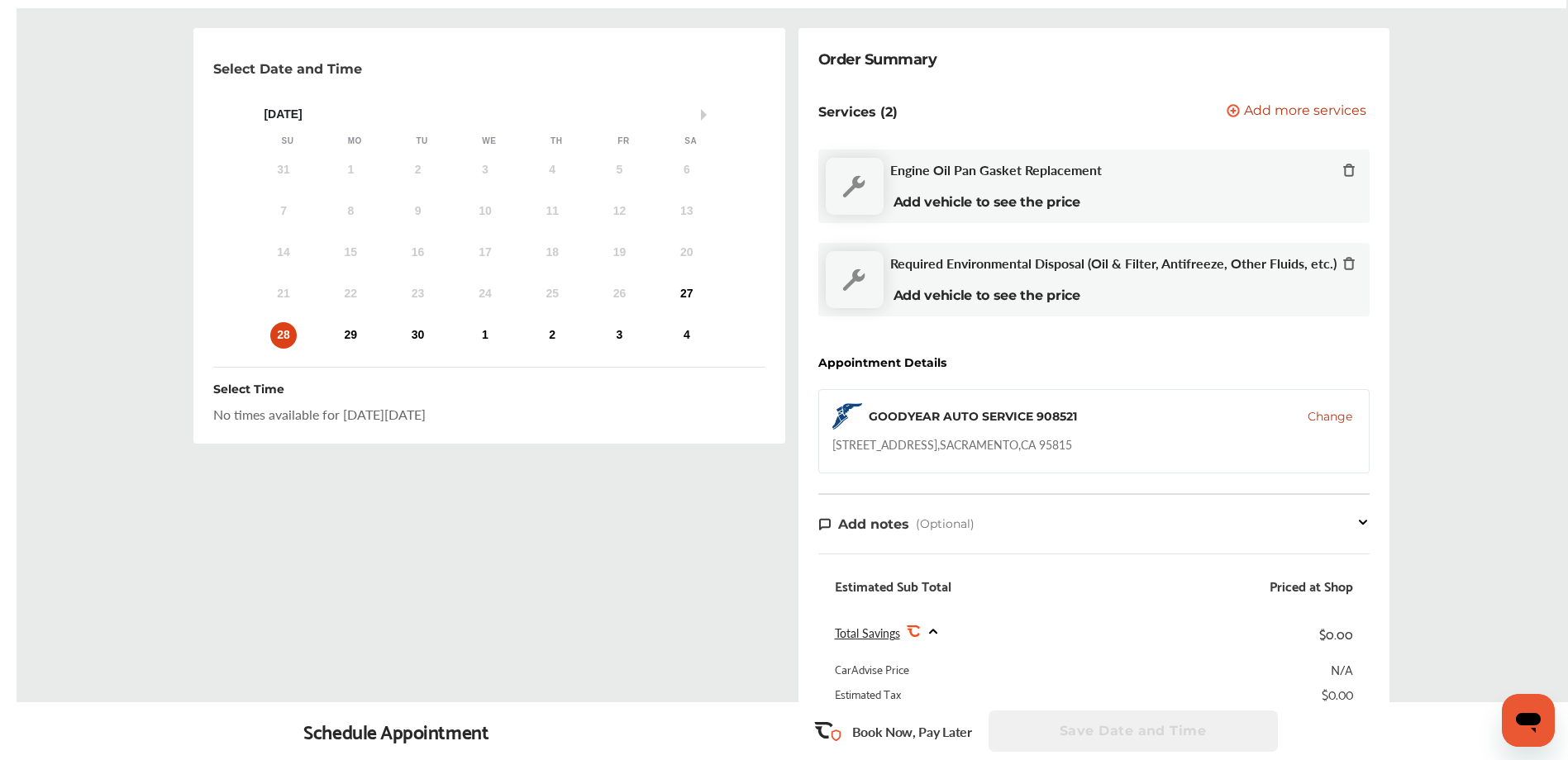
scroll to position [47, 0]
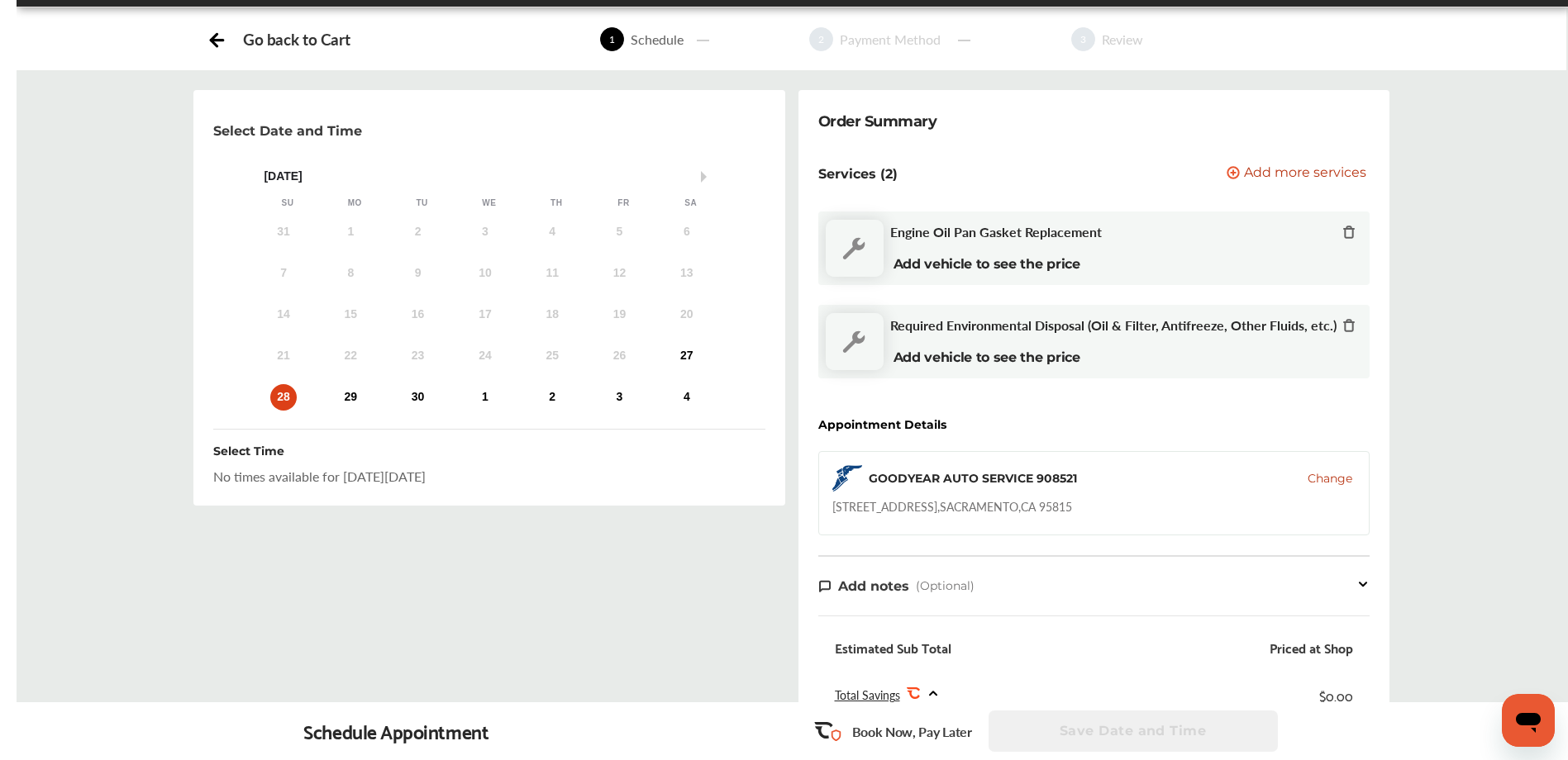
click at [873, 258] on img at bounding box center [854, 249] width 57 height 57
click at [1349, 234] on icon at bounding box center [1348, 231] width 13 height 13
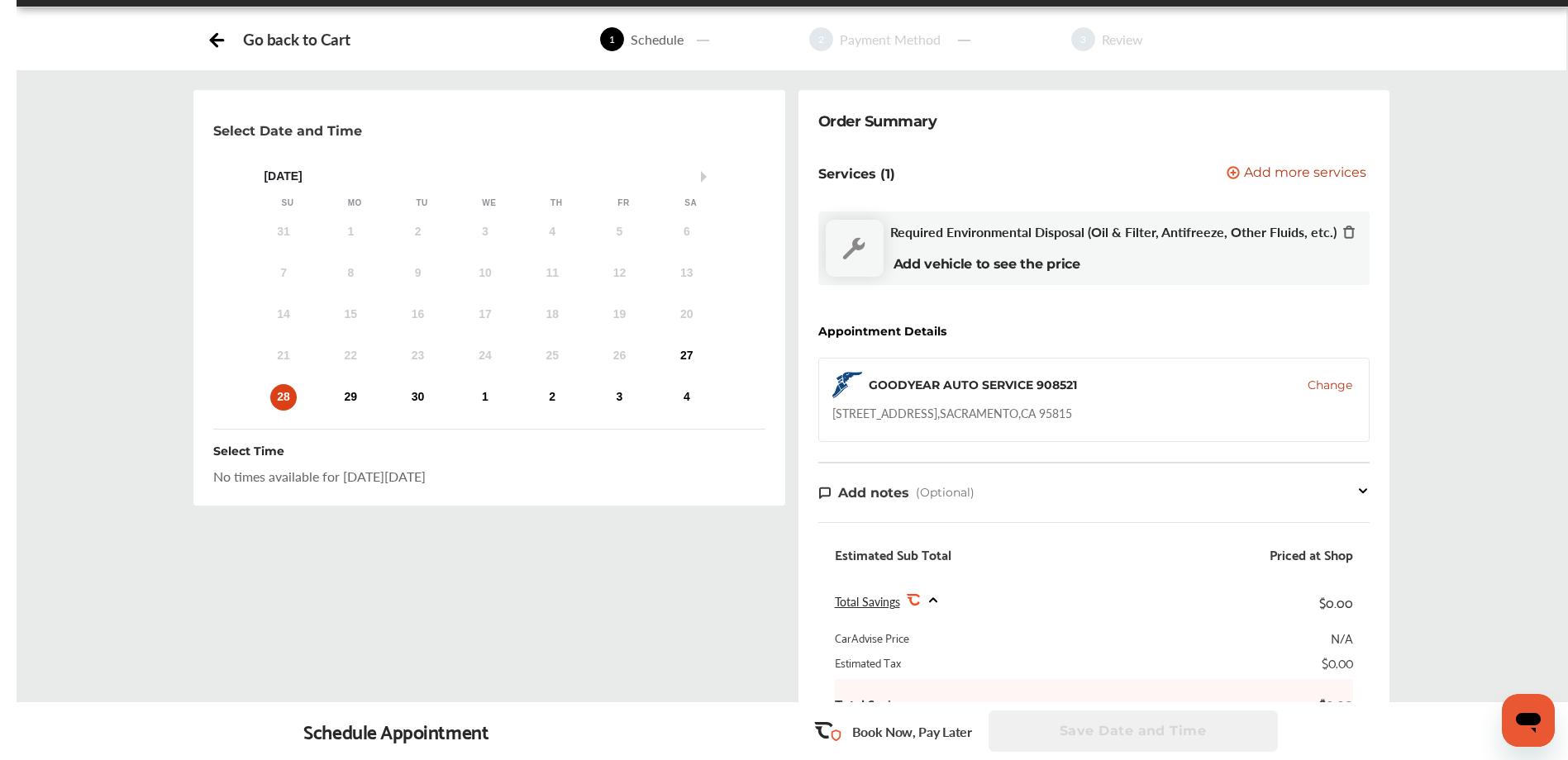
click at [854, 258] on img at bounding box center [854, 249] width 57 height 57
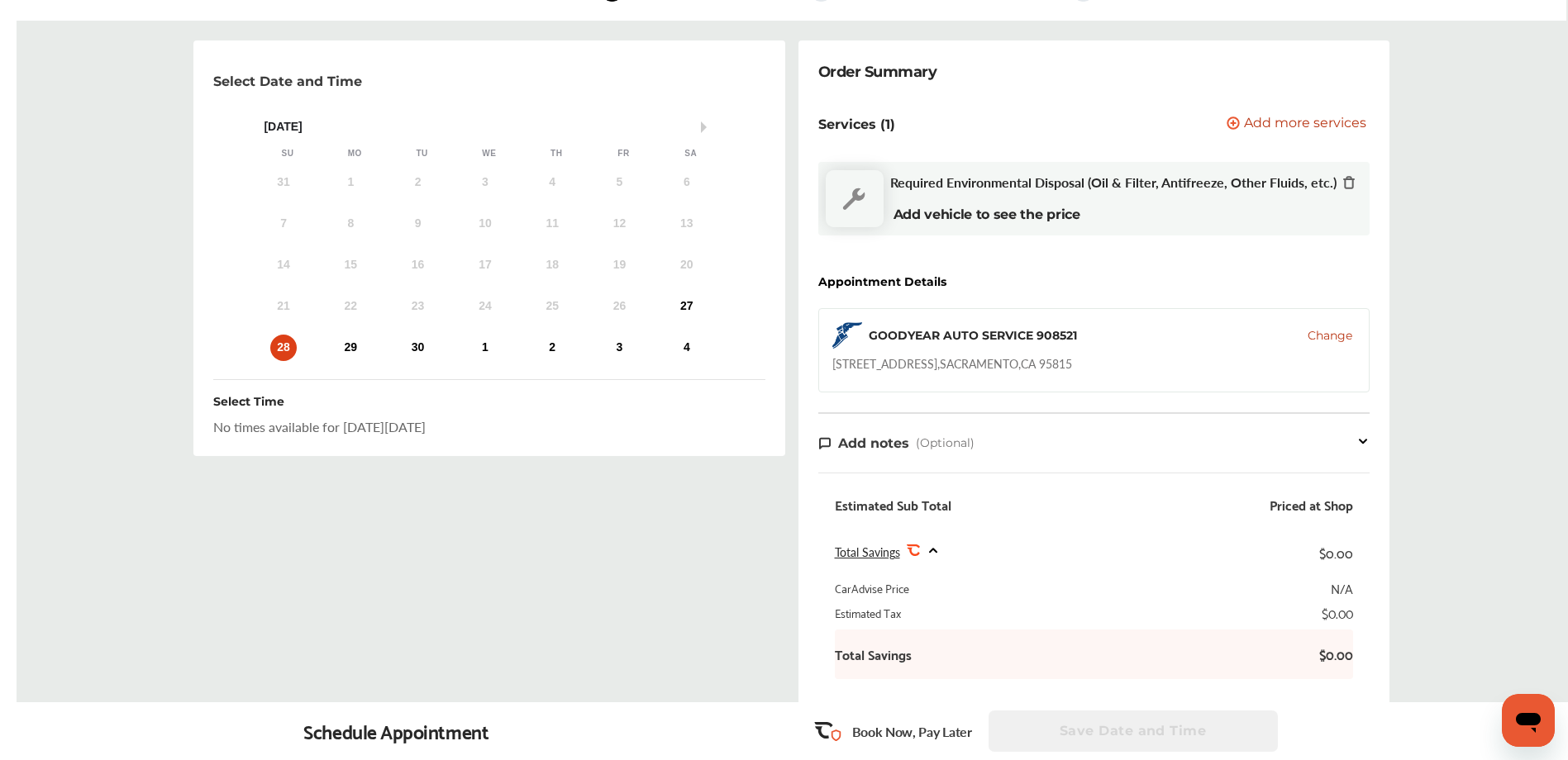
scroll to position [0, 0]
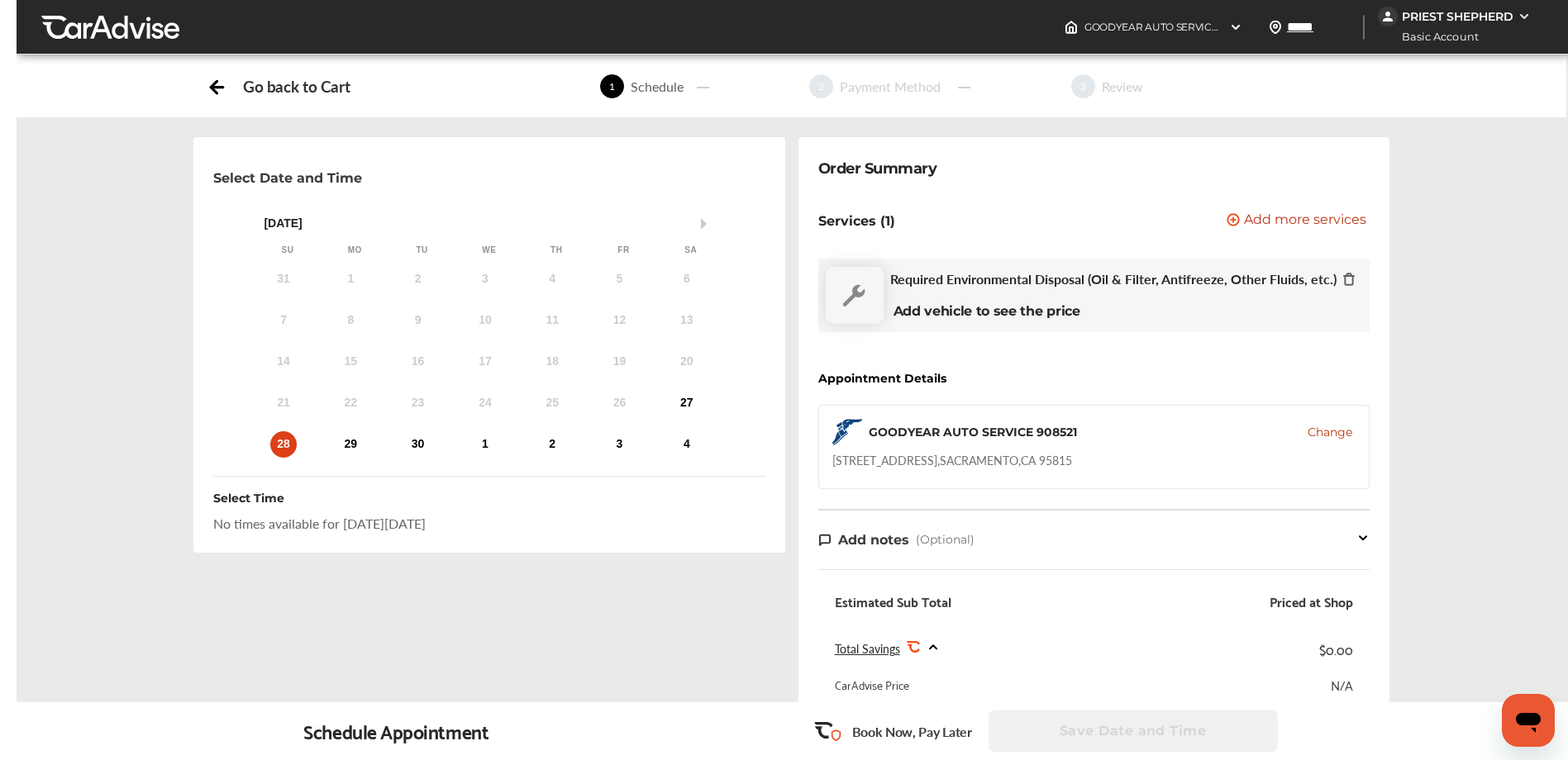
click at [853, 306] on img at bounding box center [854, 295] width 57 height 57
click at [852, 297] on img at bounding box center [854, 295] width 57 height 57
click at [850, 297] on img at bounding box center [854, 295] width 57 height 57
click at [849, 300] on img at bounding box center [854, 295] width 57 height 57
click at [850, 300] on img at bounding box center [854, 295] width 57 height 57
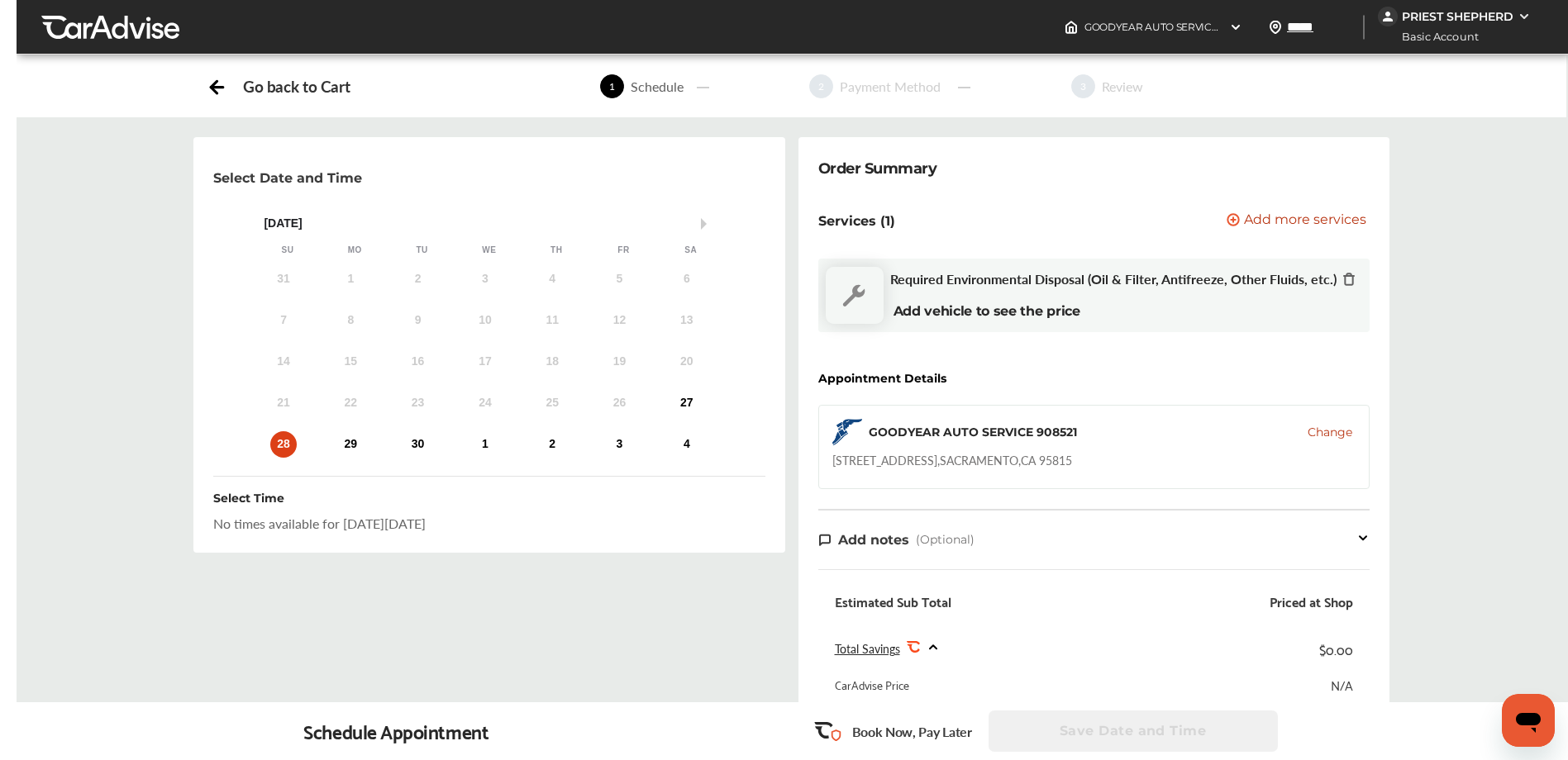
click at [850, 301] on img at bounding box center [854, 295] width 57 height 57
click at [852, 304] on img at bounding box center [854, 295] width 57 height 57
click at [853, 307] on img at bounding box center [854, 295] width 57 height 57
click at [352, 446] on div "29" at bounding box center [350, 444] width 26 height 26
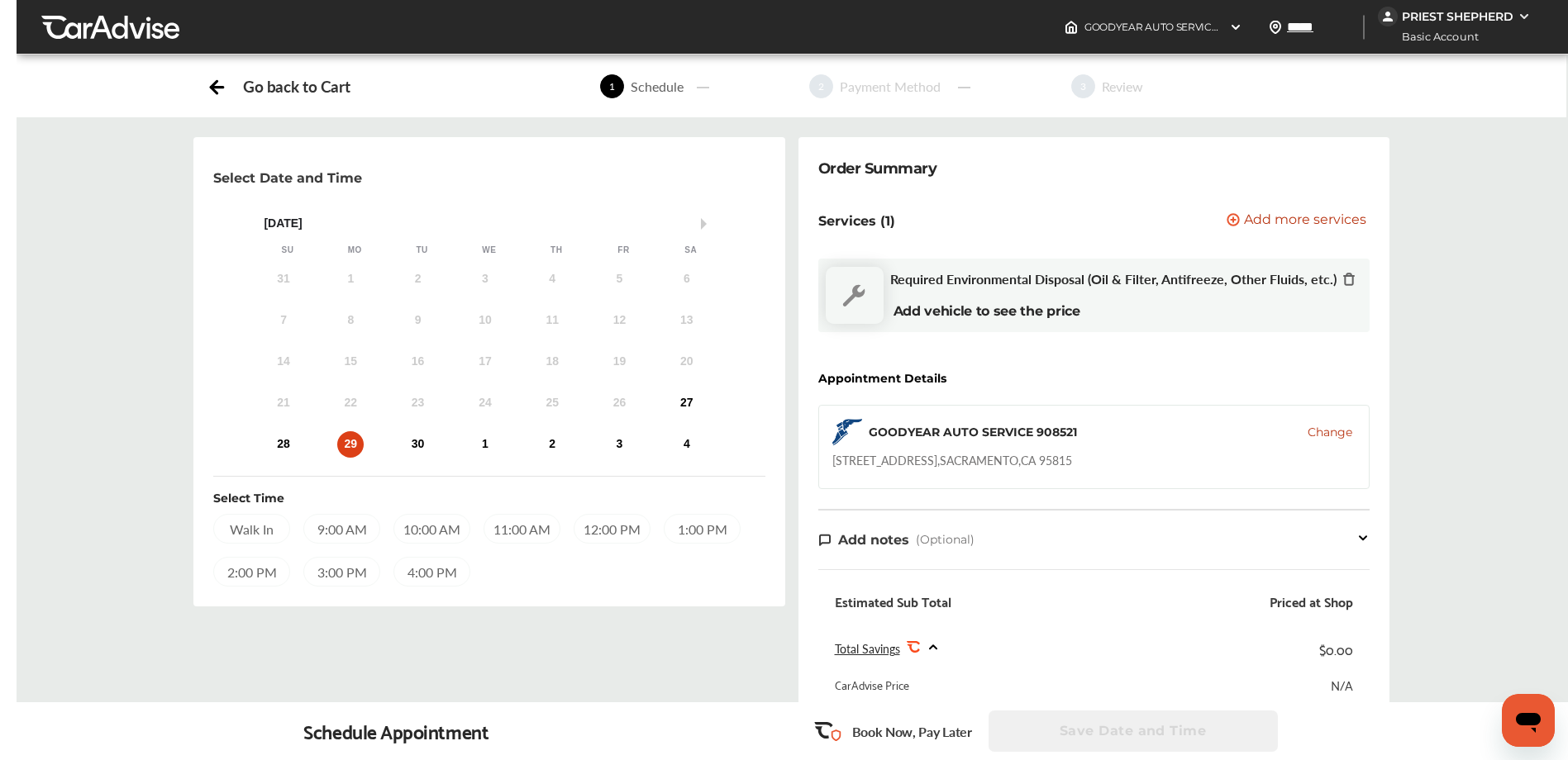
click at [352, 535] on div "9:00 AM" at bounding box center [342, 529] width 77 height 30
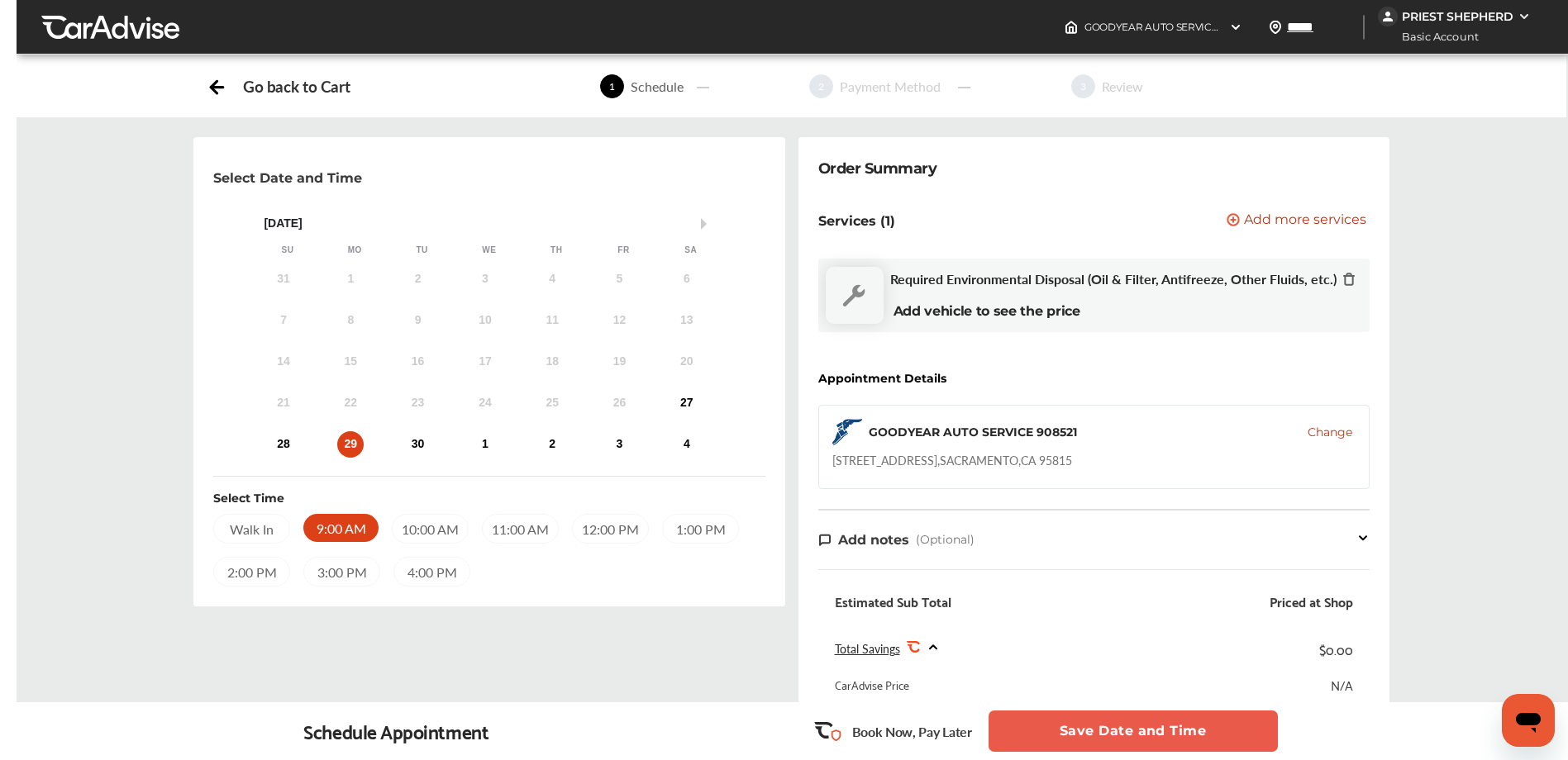
click at [340, 574] on div "3:00 PM" at bounding box center [342, 572] width 77 height 30
click at [407, 448] on div "30" at bounding box center [417, 444] width 26 height 26
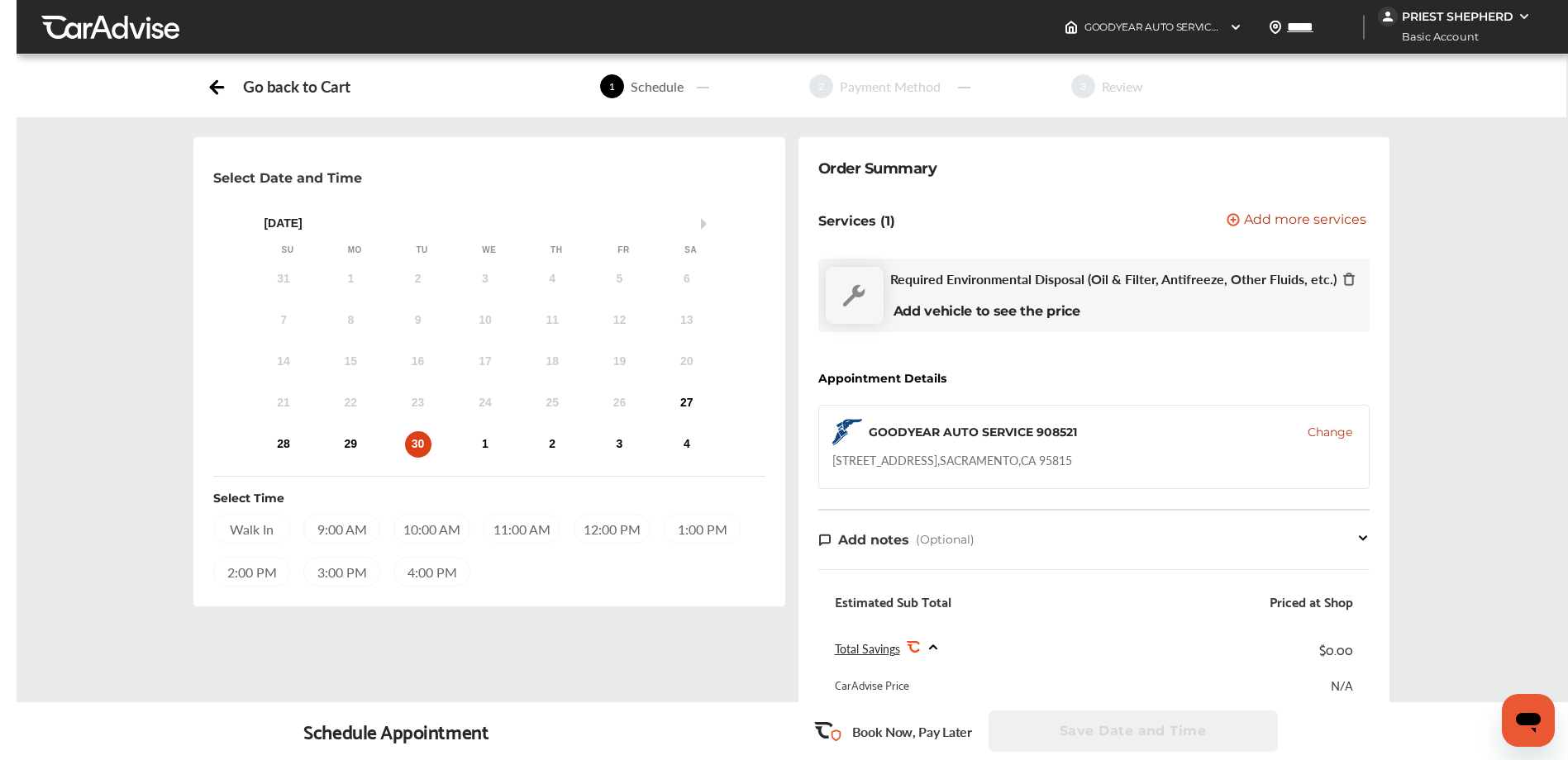
click at [340, 575] on div "3:00 PM" at bounding box center [342, 572] width 77 height 30
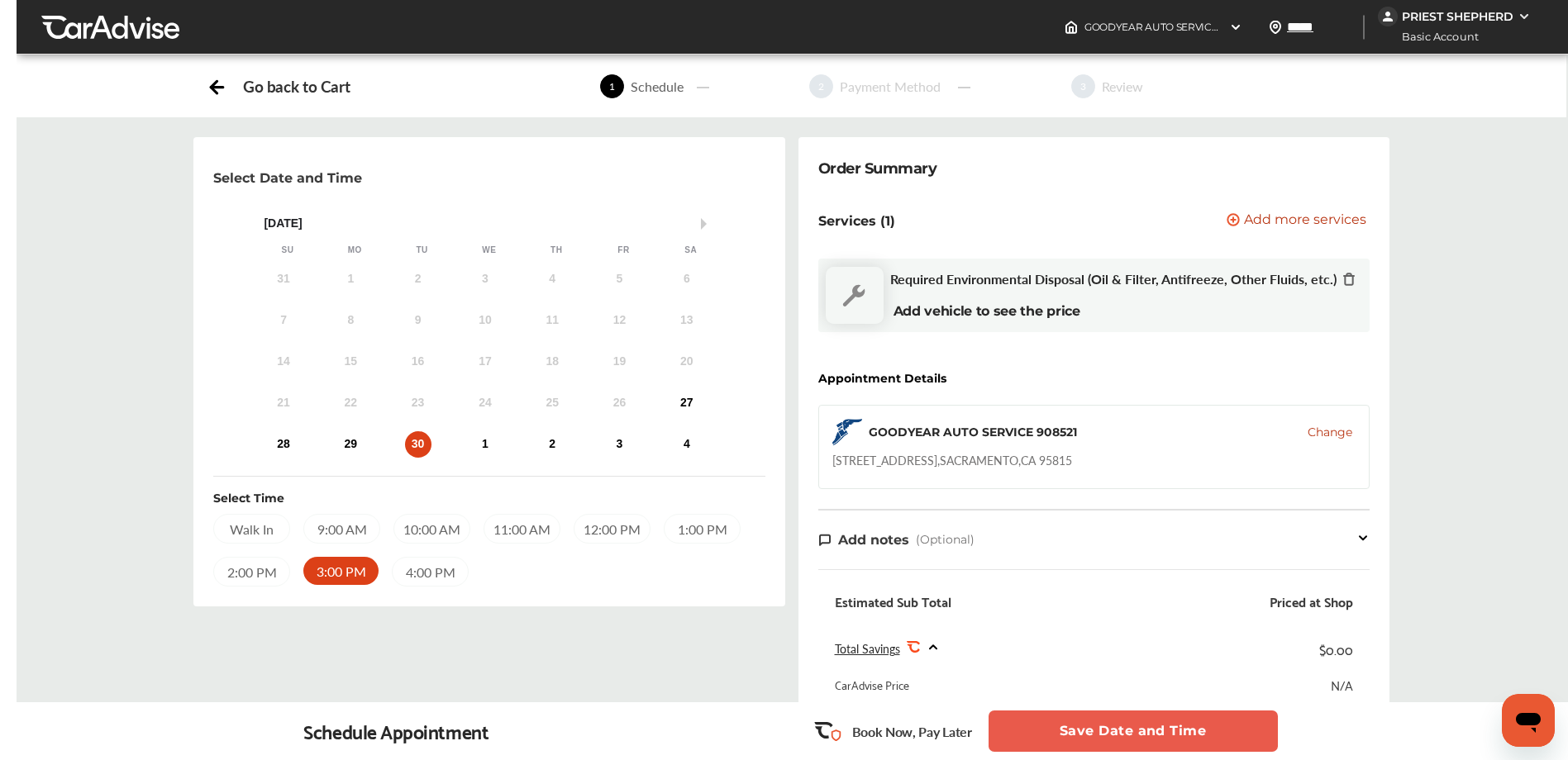
click at [1068, 724] on button "Save Date and Time" at bounding box center [1133, 731] width 289 height 41
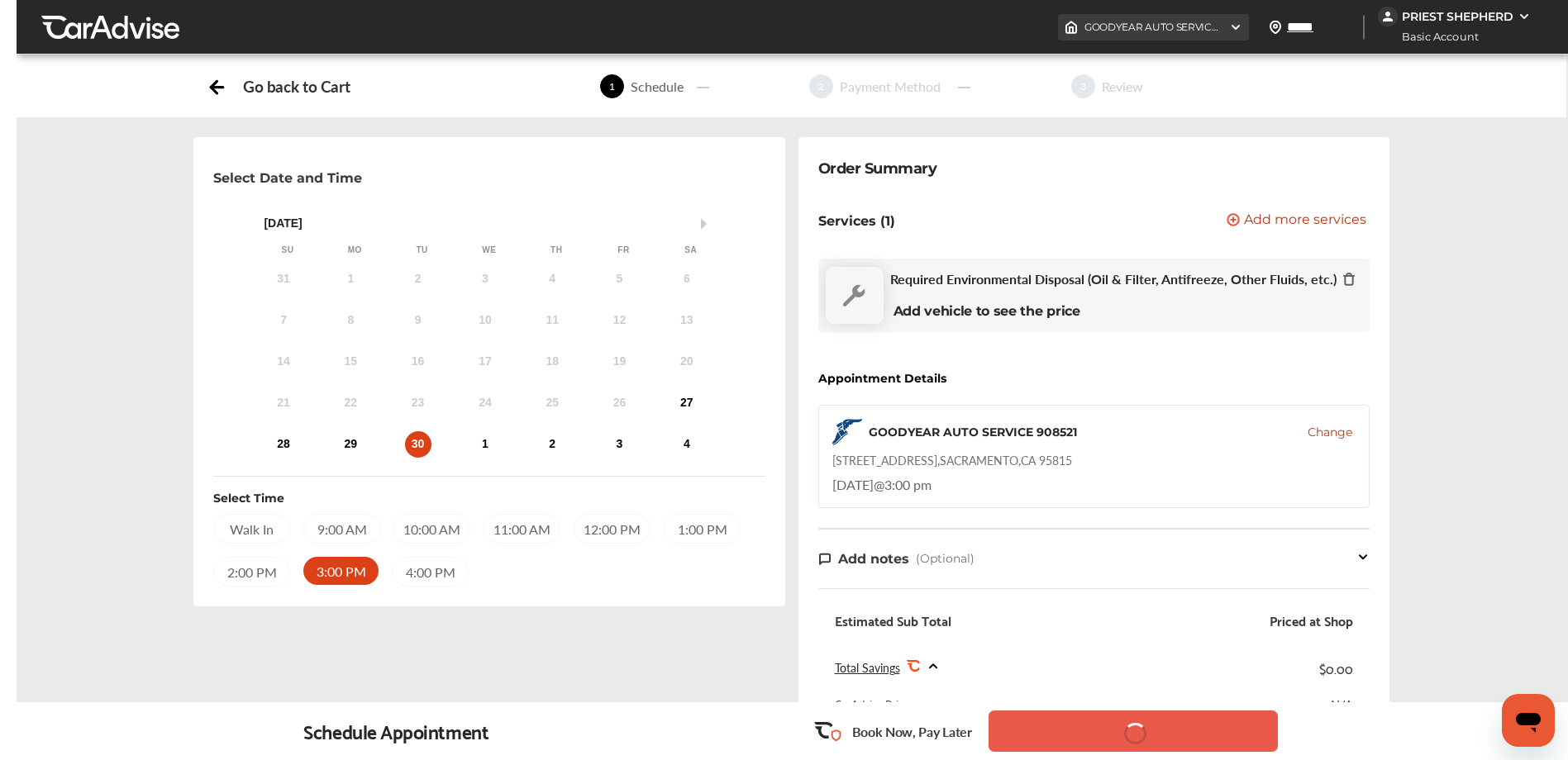
click at [1179, 31] on span "GOODYEAR AUTO SERVICE [STREET_ADDRESS]" at bounding box center [1276, 27] width 384 height 13
click at [1330, 82] on div "1 Schedule 2 Payment Method 3 Review" at bounding box center [878, 86] width 996 height 46
click at [1466, 27] on div "Basic Account" at bounding box center [1456, 36] width 157 height 21
click at [1518, 13] on img at bounding box center [1523, 16] width 13 height 13
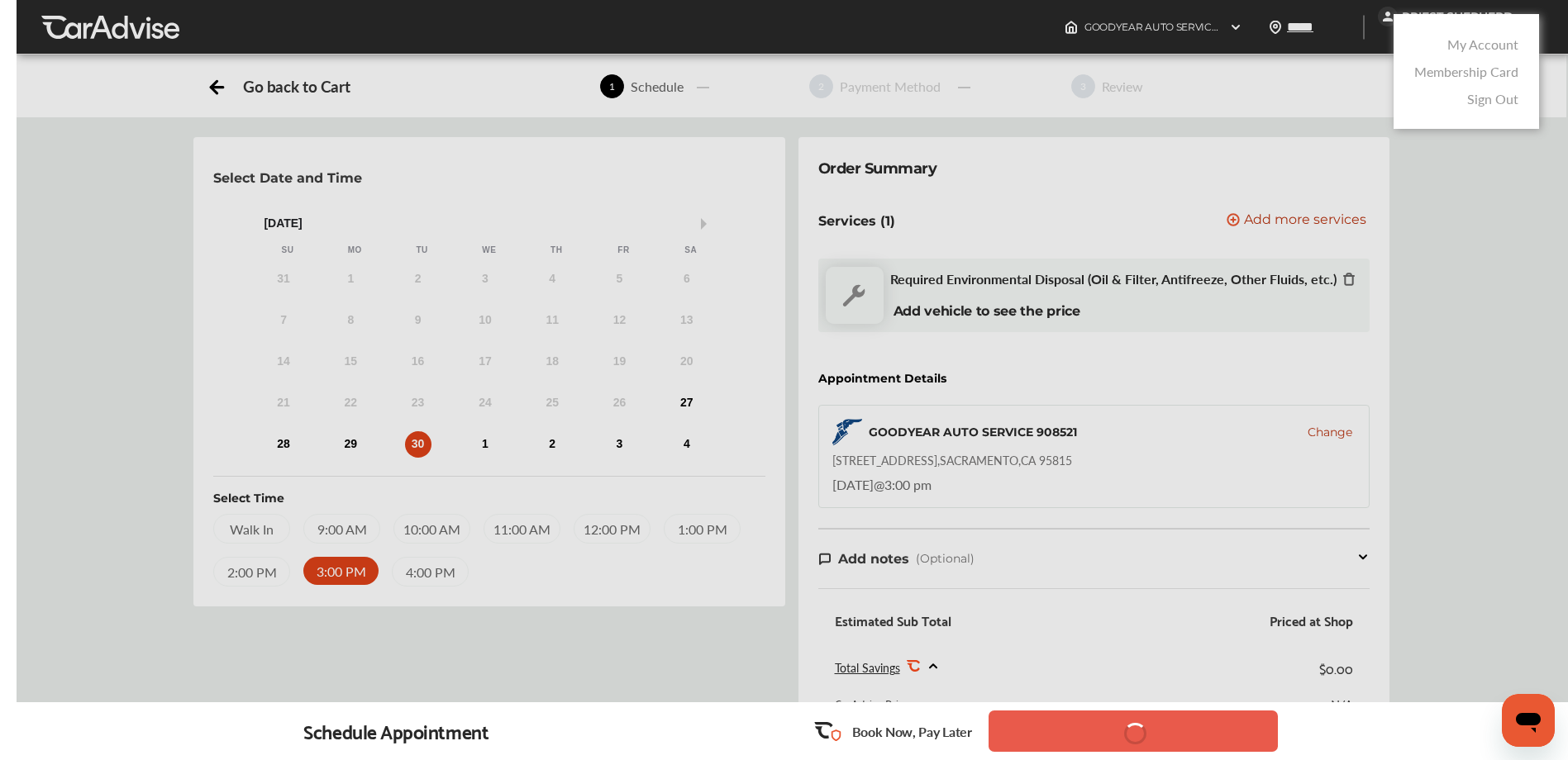
click at [1457, 73] on link "Membership Card" at bounding box center [1466, 71] width 104 height 19
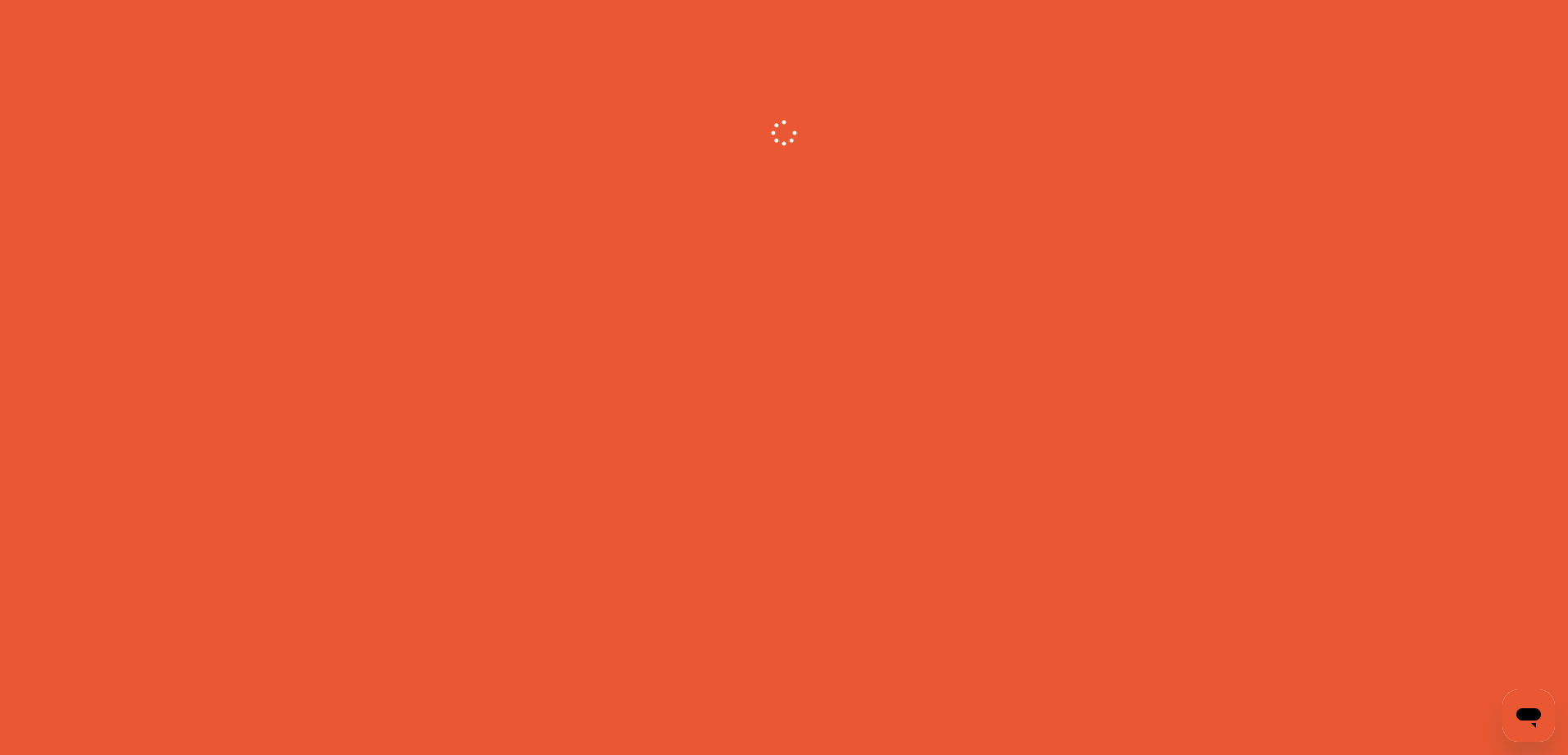
drag, startPoint x: 827, startPoint y: 95, endPoint x: 798, endPoint y: 119, distance: 37.6
click at [822, 103] on div at bounding box center [784, 114] width 1568 height 64
click at [783, 127] on icon at bounding box center [784, 133] width 34 height 34
click at [780, 130] on icon at bounding box center [784, 133] width 34 height 34
click at [786, 141] on icon at bounding box center [784, 133] width 37 height 37
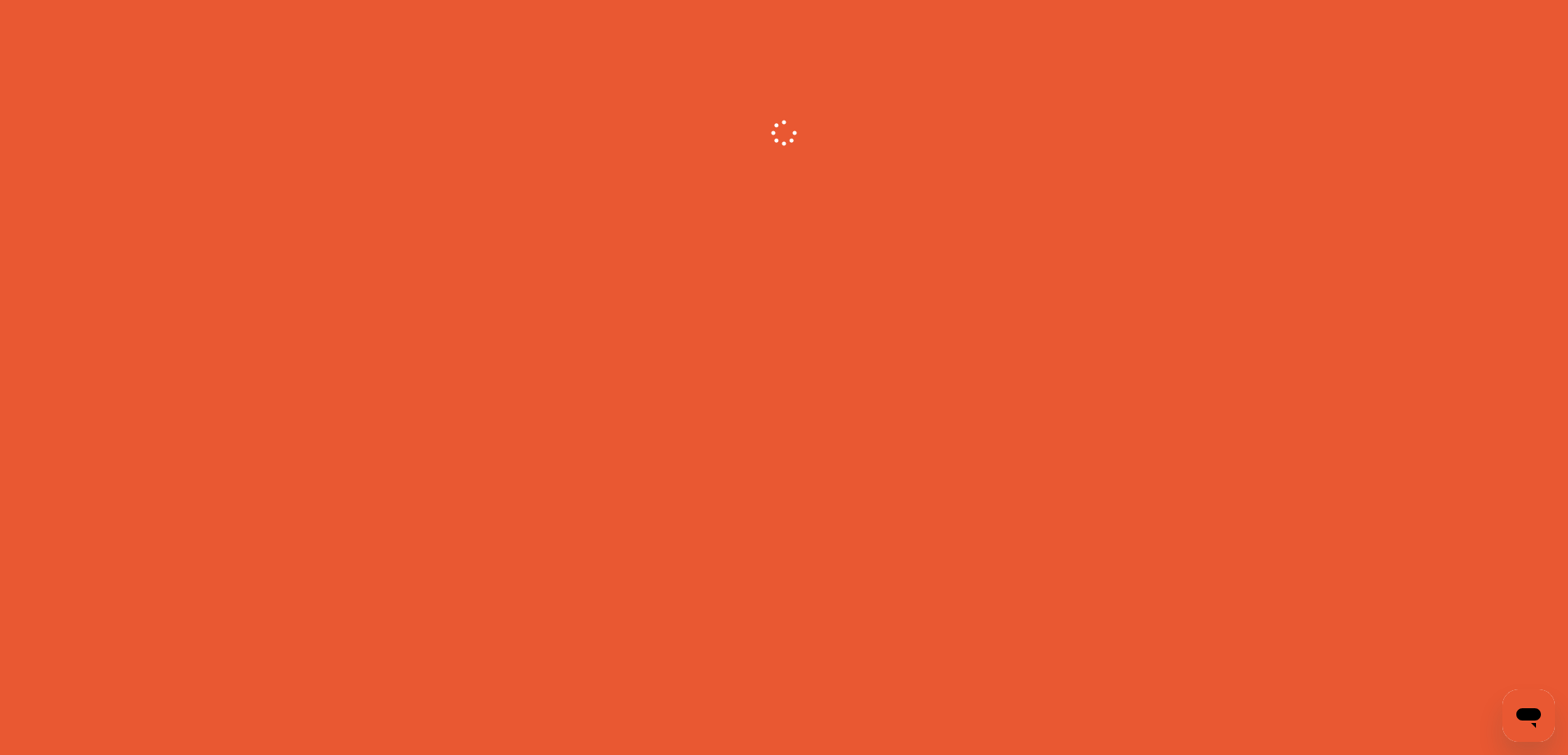
click at [769, 141] on div at bounding box center [784, 114] width 1568 height 64
